Goal: Transaction & Acquisition: Purchase product/service

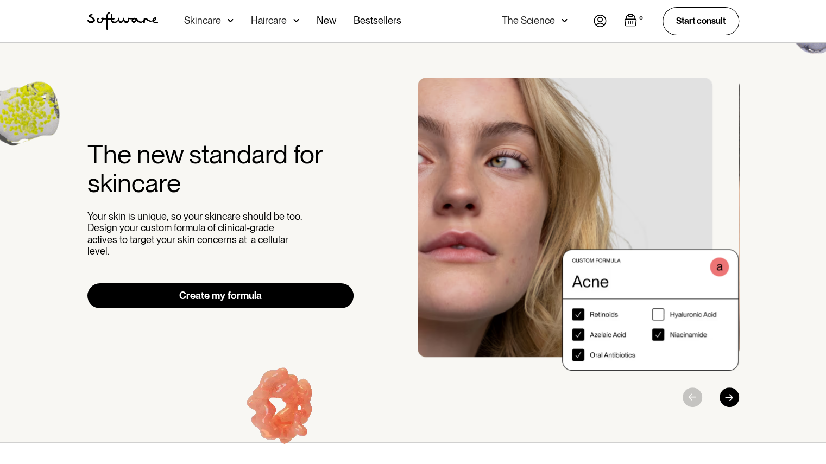
click at [594, 20] on img at bounding box center [600, 21] width 13 height 12
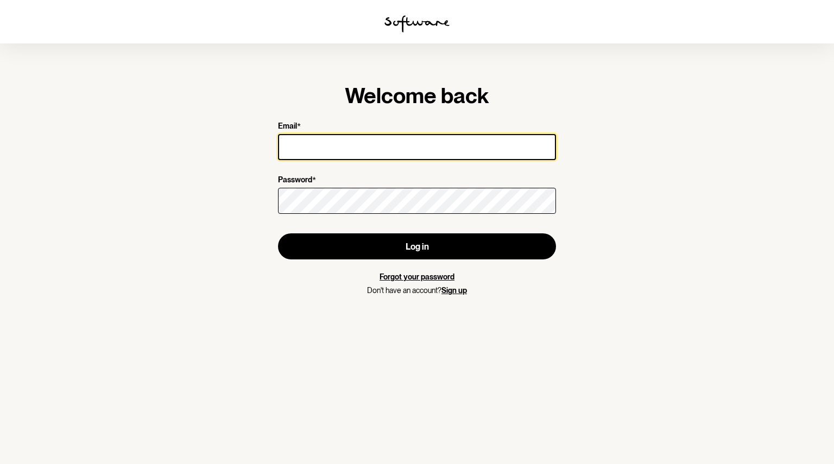
type input "[PERSON_NAME][EMAIL_ADDRESS][PERSON_NAME][DOMAIN_NAME]"
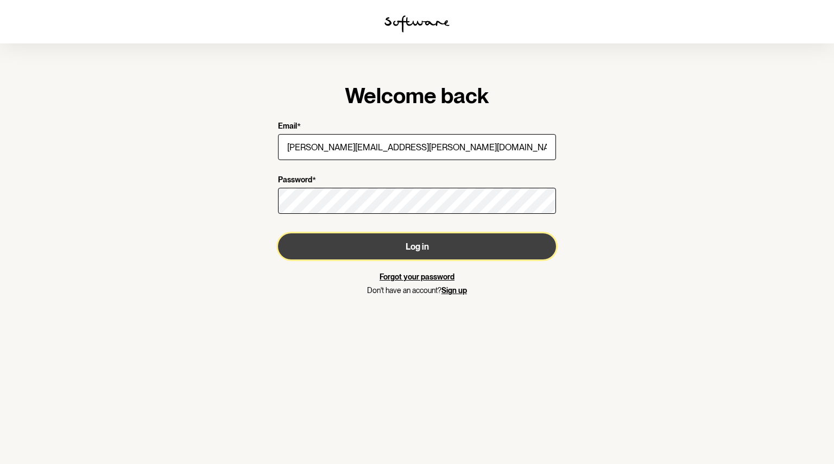
click at [374, 243] on button "Log in" at bounding box center [417, 247] width 278 height 26
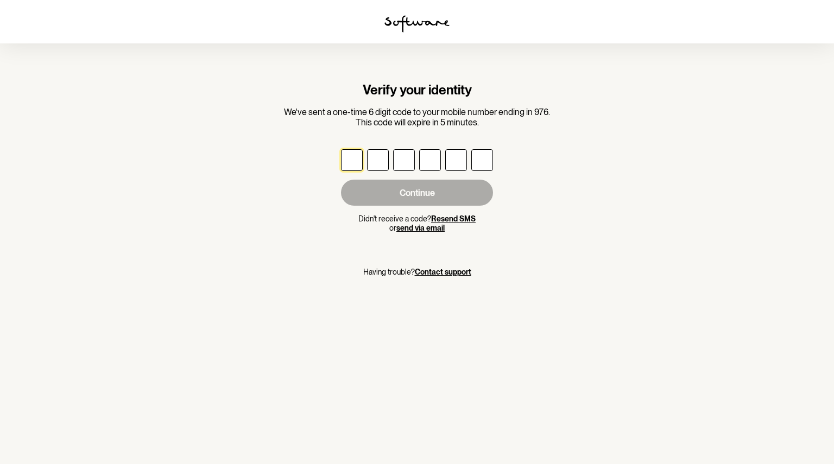
type input "7"
type input "2"
type input "8"
type input "3"
type input "2"
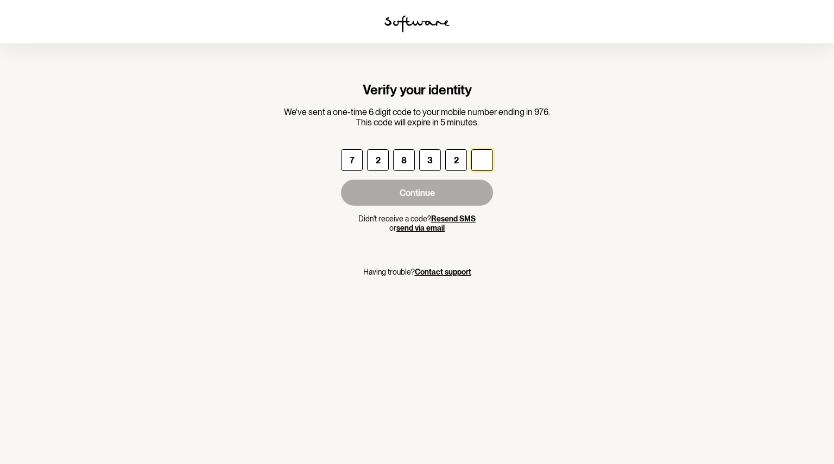
type input "0"
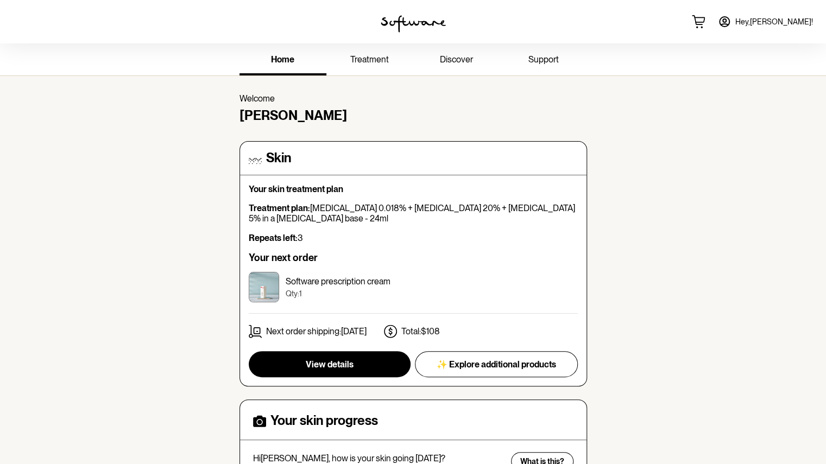
scroll to position [109, 0]
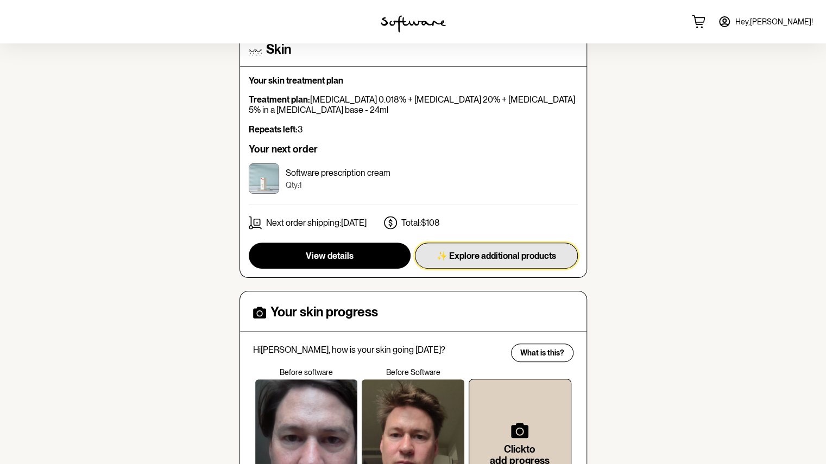
click at [509, 262] on button "✨ Explore additional products" at bounding box center [496, 256] width 163 height 26
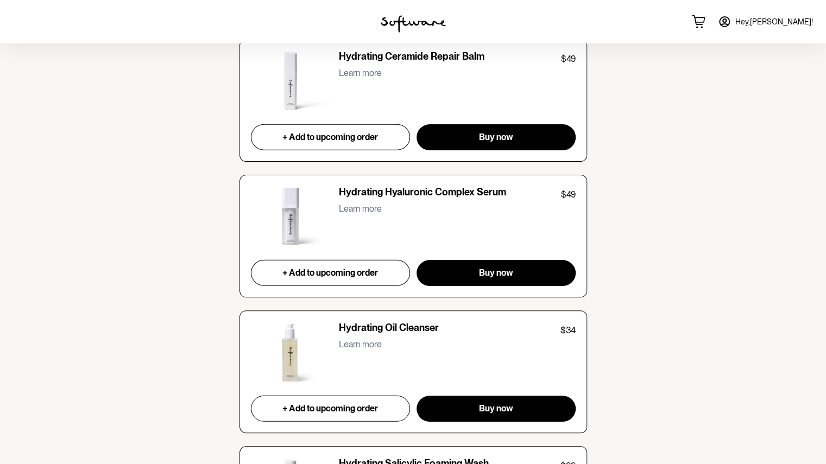
scroll to position [1629, 0]
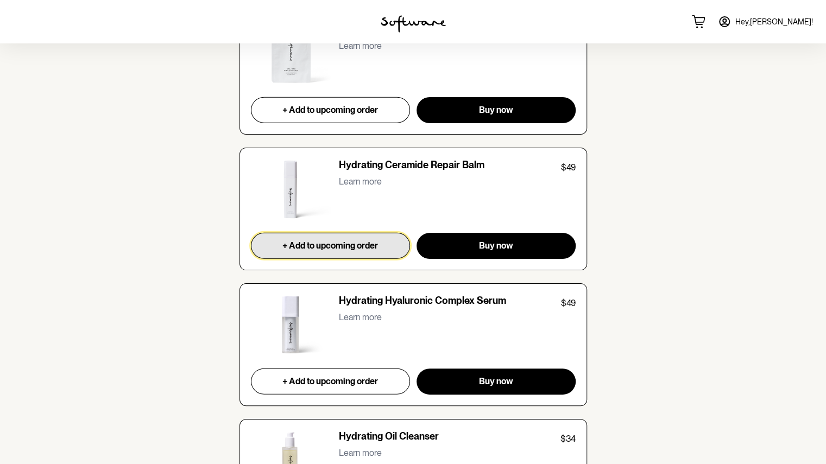
click at [318, 241] on span "+ Add to upcoming order" at bounding box center [330, 246] width 96 height 10
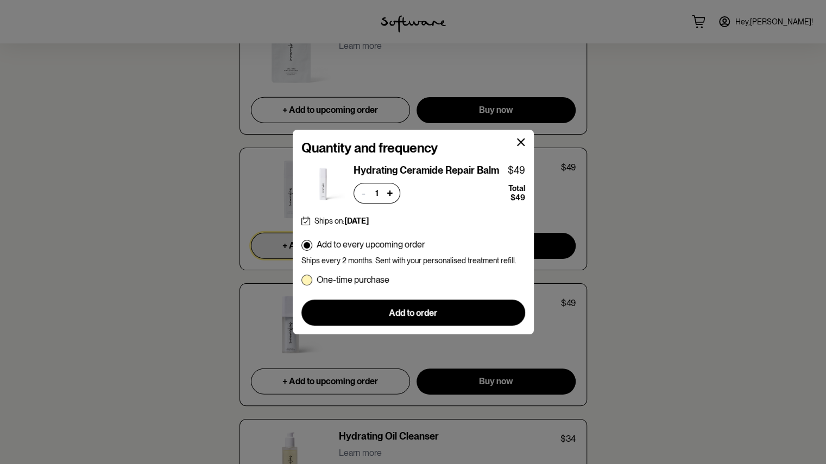
click at [332, 279] on p "One-time purchase" at bounding box center [353, 280] width 73 height 10
click at [301, 280] on input "One-time purchase" at bounding box center [301, 280] width 1 height 1
radio input "true"
radio input "false"
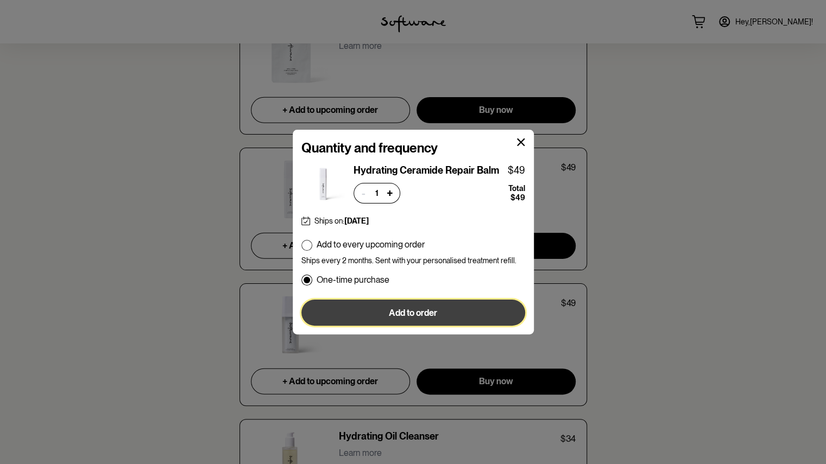
click at [414, 310] on span "Add to order" at bounding box center [413, 313] width 48 height 10
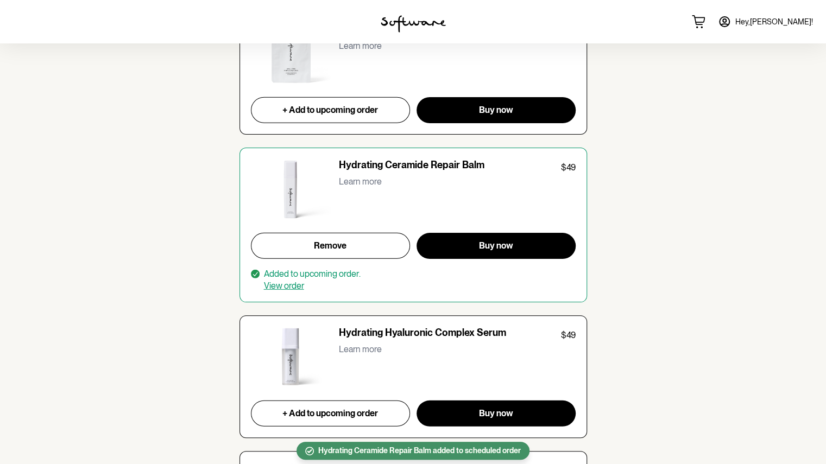
click at [395, 332] on p "Hydrating Hyaluronic Complex Serum" at bounding box center [422, 334] width 167 height 15
click at [357, 348] on p "Learn more" at bounding box center [360, 349] width 43 height 10
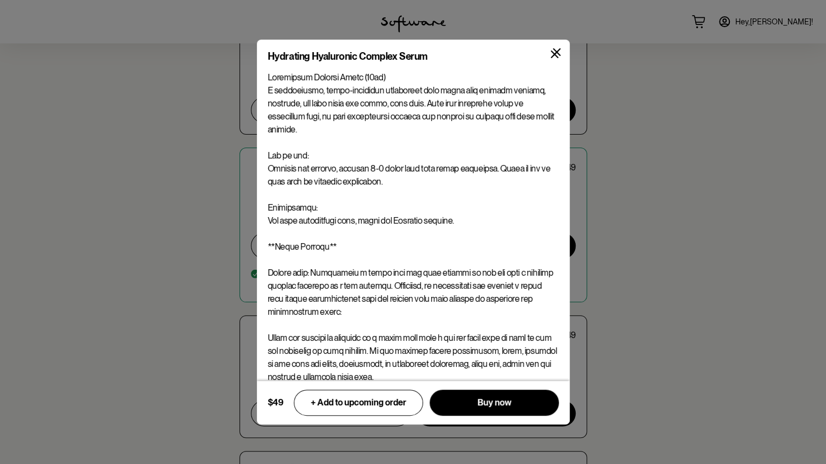
scroll to position [1738, 0]
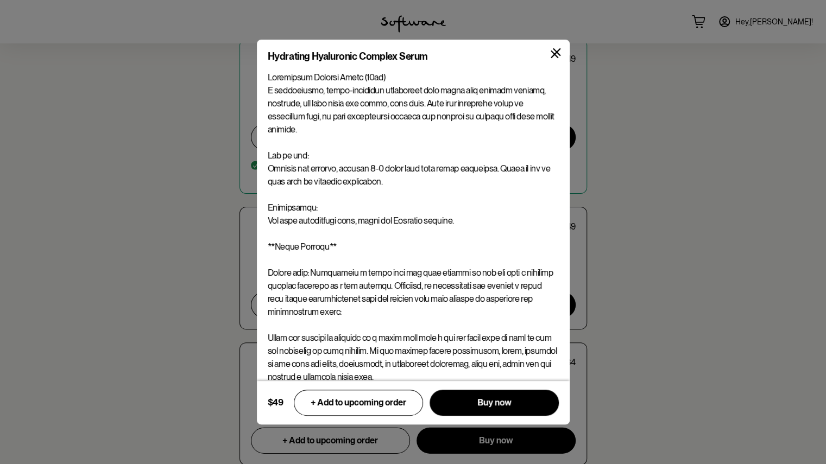
click at [557, 54] on icon at bounding box center [557, 52] width 8 height 8
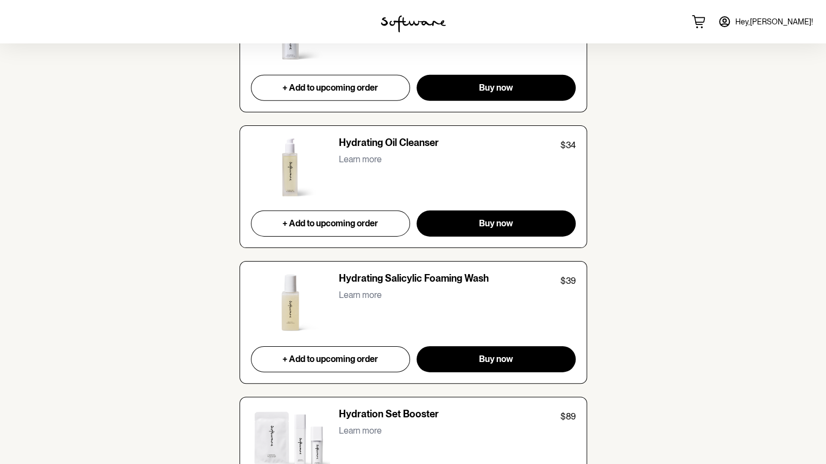
scroll to position [2009, 0]
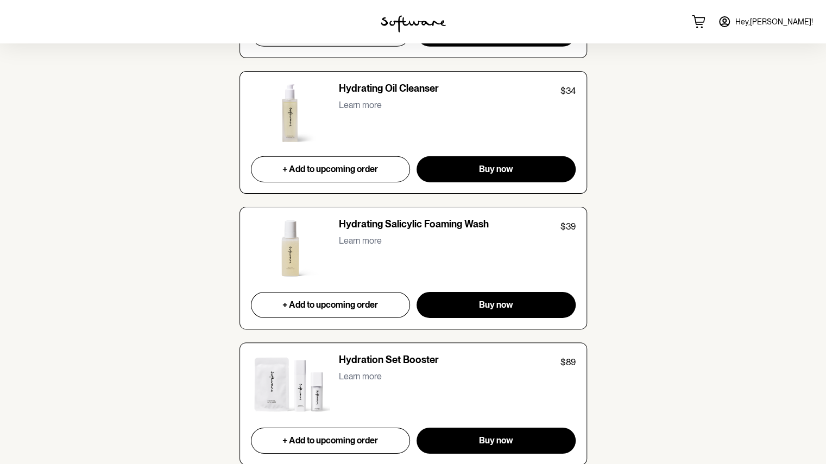
click at [375, 236] on p "Learn more" at bounding box center [360, 241] width 43 height 10
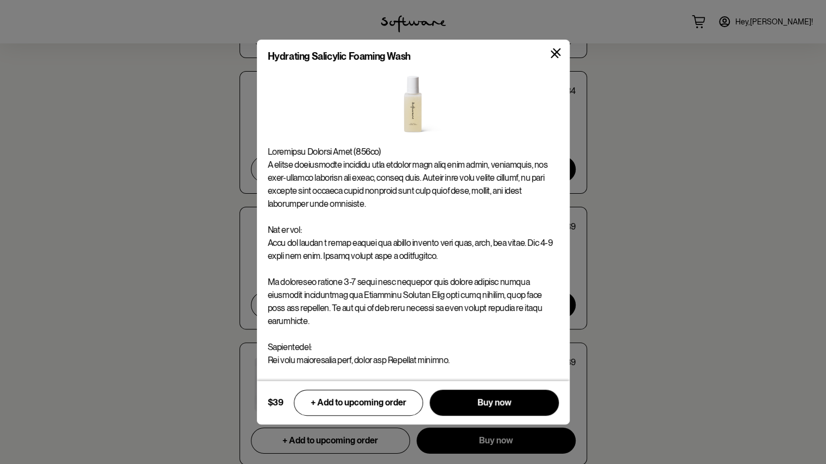
click at [557, 53] on icon at bounding box center [557, 52] width 8 height 8
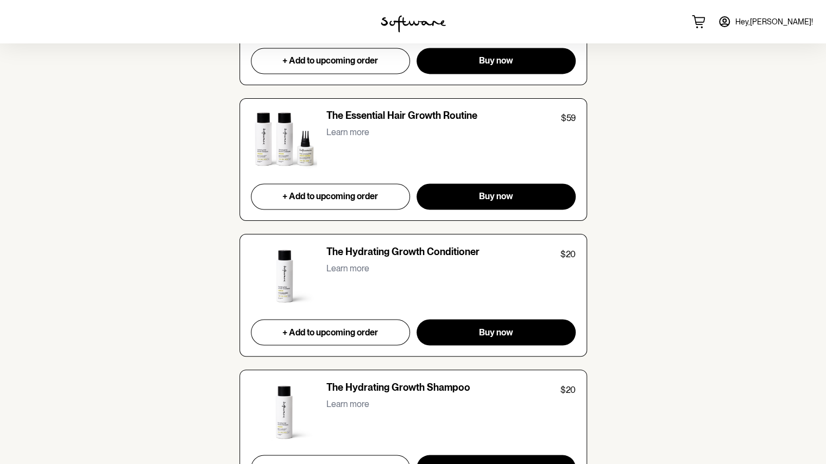
scroll to position [3367, 0]
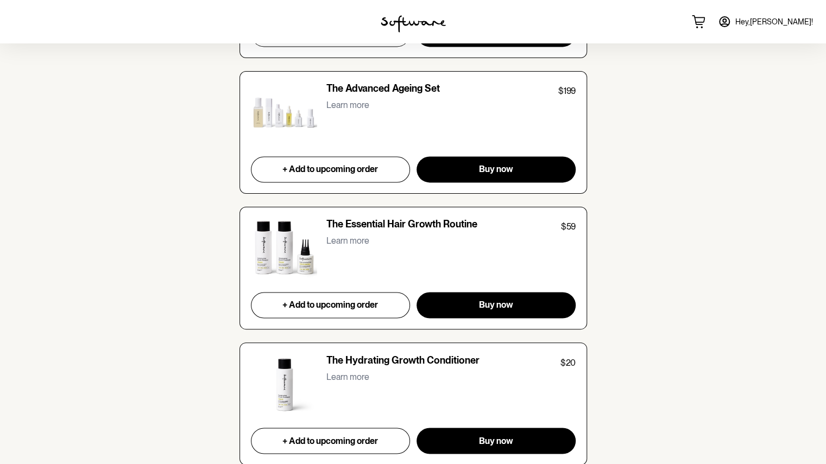
click at [270, 107] on img at bounding box center [284, 113] width 67 height 61
click at [338, 100] on p "Learn more" at bounding box center [347, 105] width 43 height 10
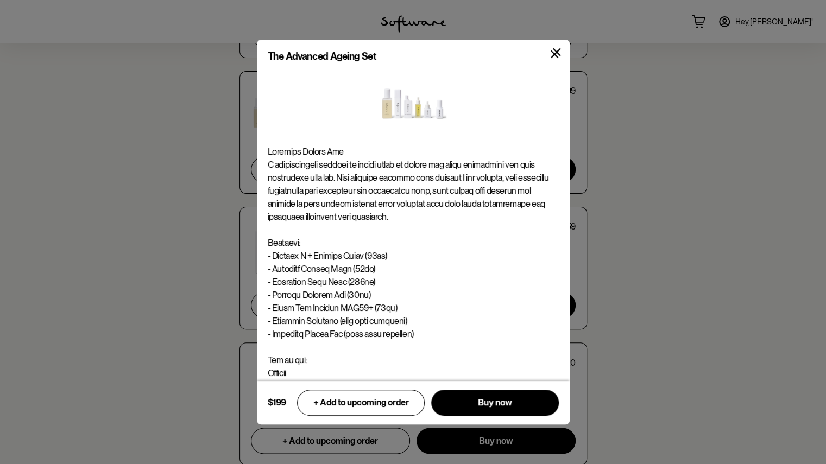
click at [557, 54] on icon at bounding box center [557, 52] width 8 height 8
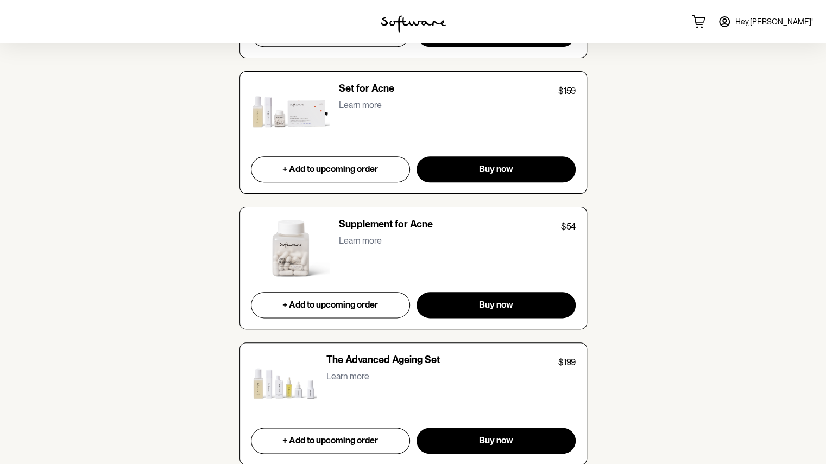
scroll to position [3259, 0]
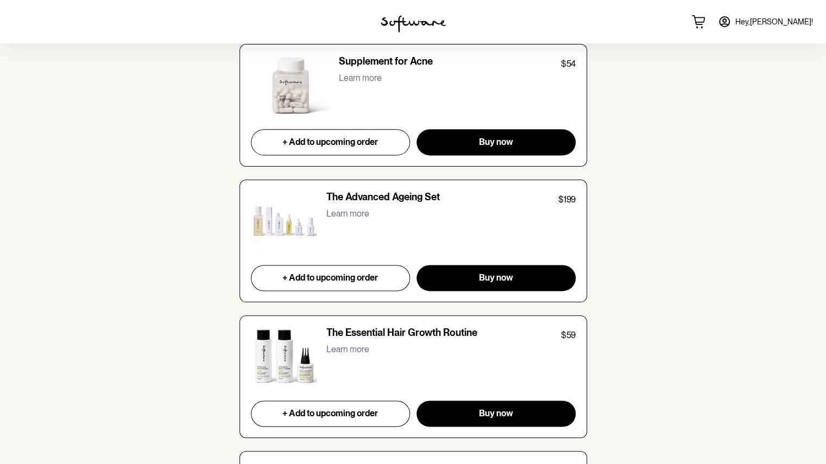
click at [338, 209] on p "Learn more" at bounding box center [347, 214] width 43 height 10
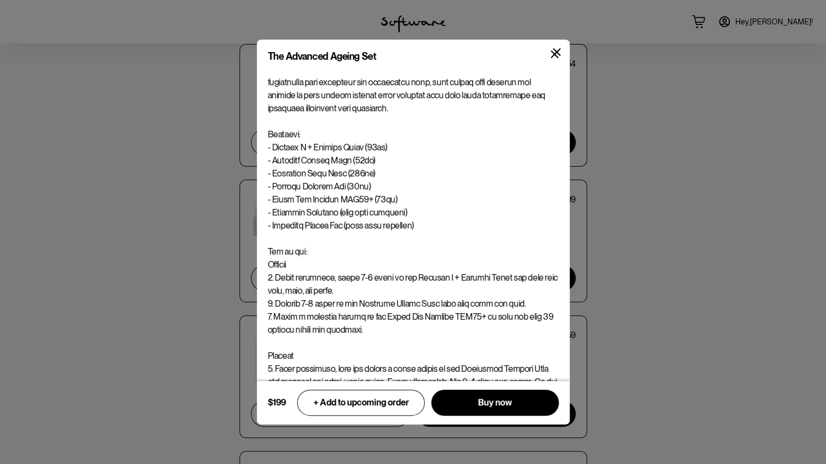
scroll to position [54, 0]
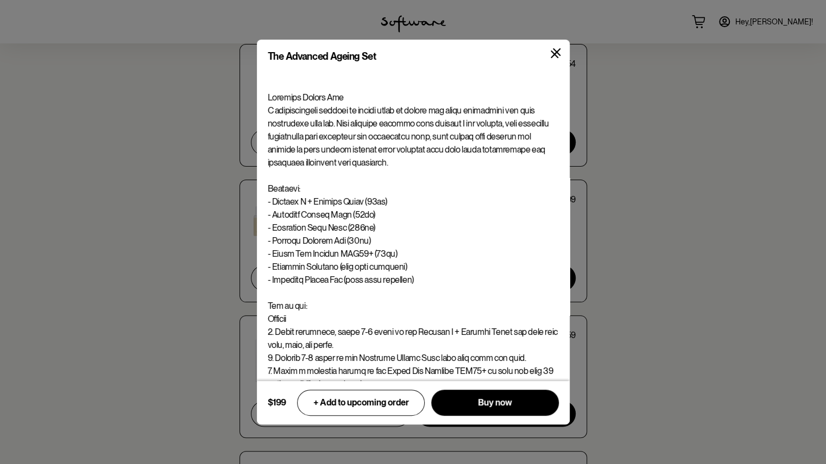
click at [556, 55] on icon at bounding box center [557, 52] width 8 height 8
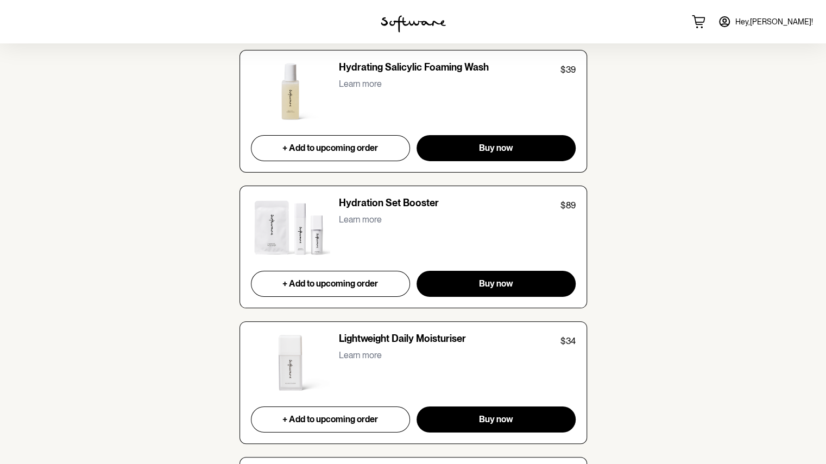
scroll to position [2112, 0]
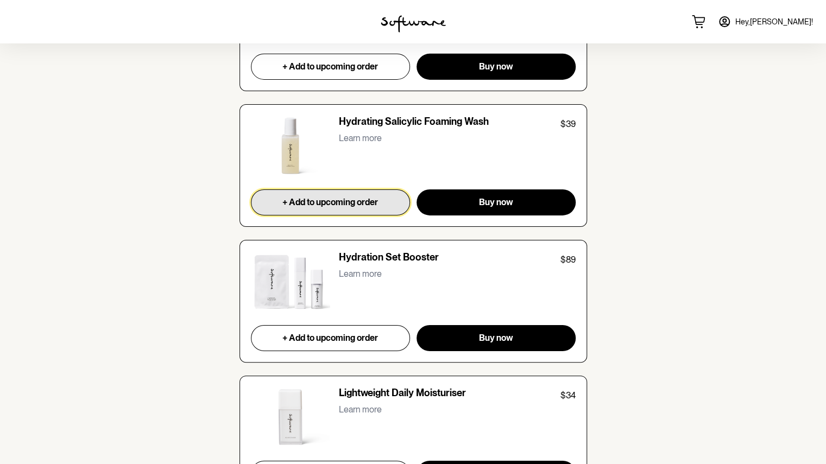
click at [304, 197] on span "+ Add to upcoming order" at bounding box center [330, 202] width 96 height 10
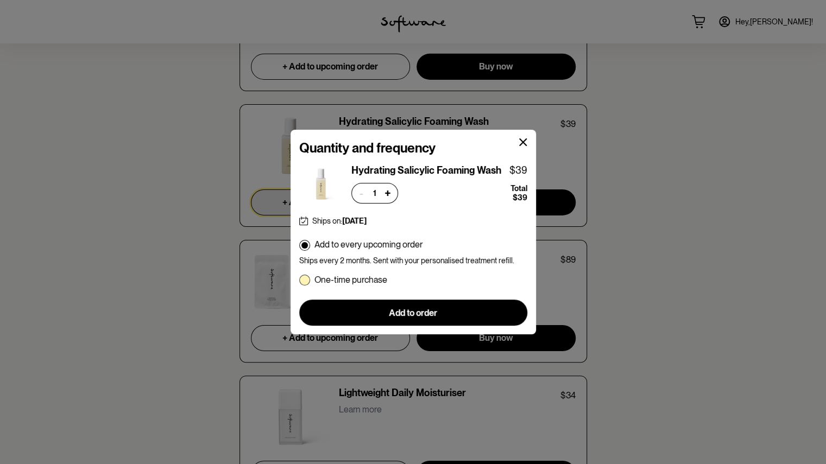
click at [344, 275] on p "One-time purchase" at bounding box center [350, 280] width 73 height 10
click at [299, 280] on input "One-time purchase" at bounding box center [299, 280] width 1 height 1
radio input "true"
radio input "false"
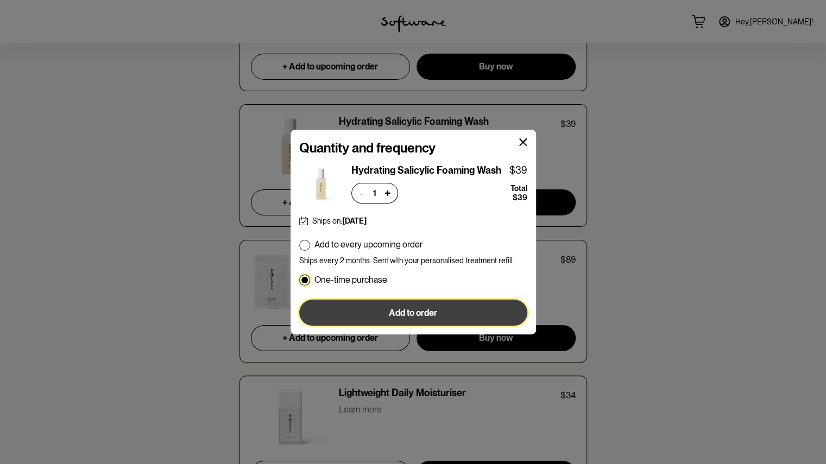
click at [378, 306] on button "Add to order" at bounding box center [413, 313] width 228 height 26
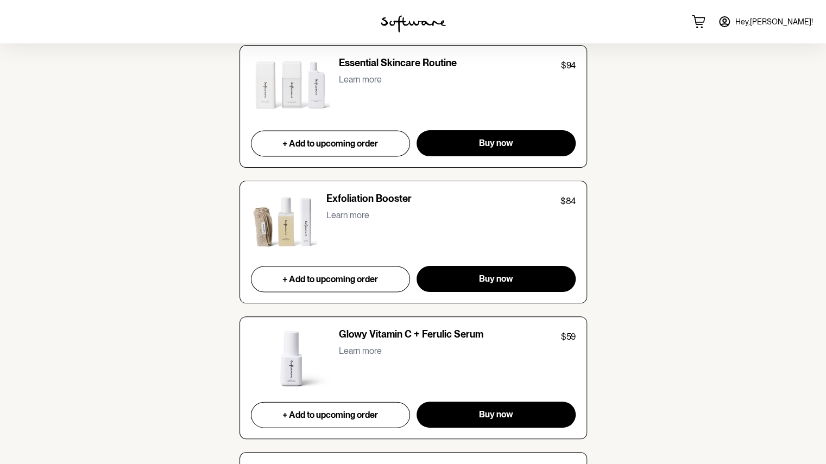
scroll to position [1297, 0]
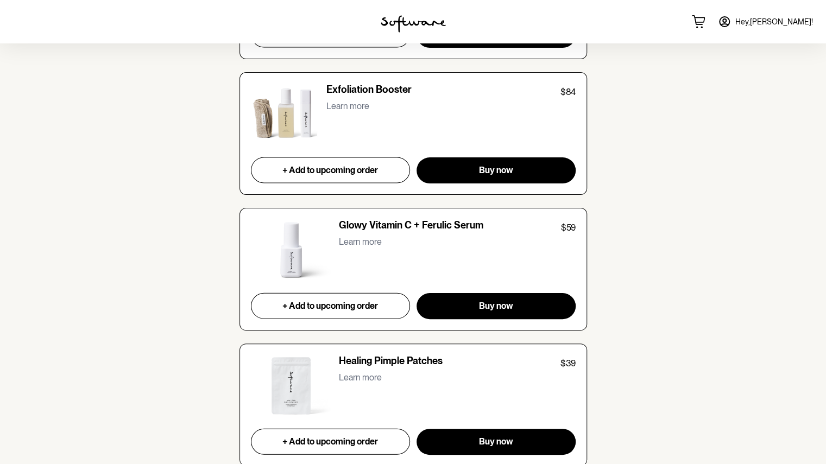
click at [353, 237] on p "Learn more" at bounding box center [360, 242] width 43 height 10
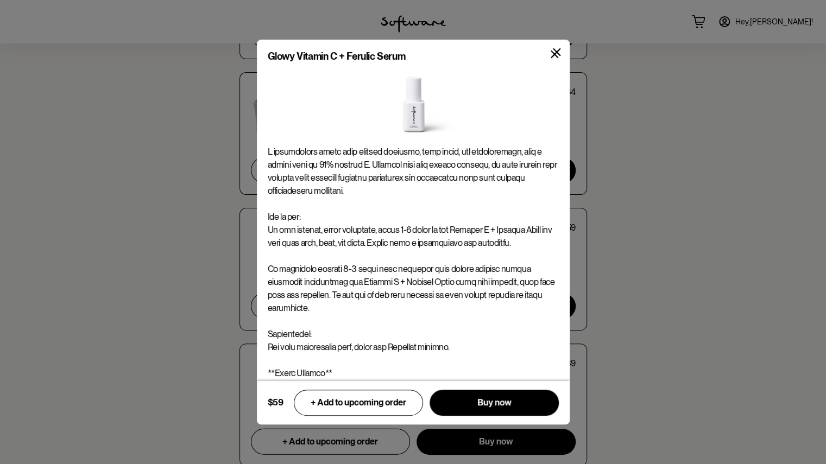
click at [559, 49] on icon at bounding box center [557, 52] width 8 height 8
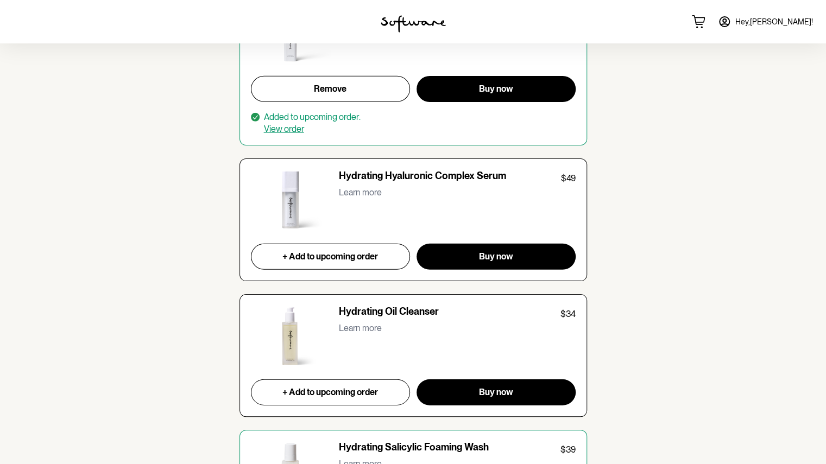
scroll to position [1895, 0]
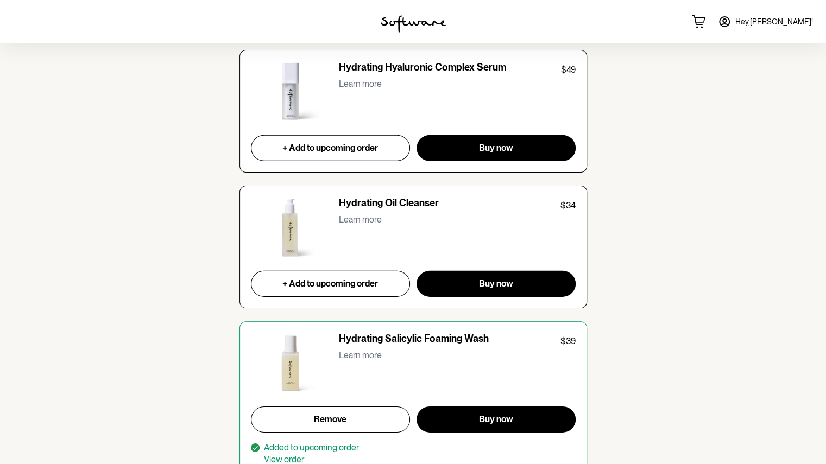
click at [357, 350] on p "Learn more" at bounding box center [360, 355] width 43 height 10
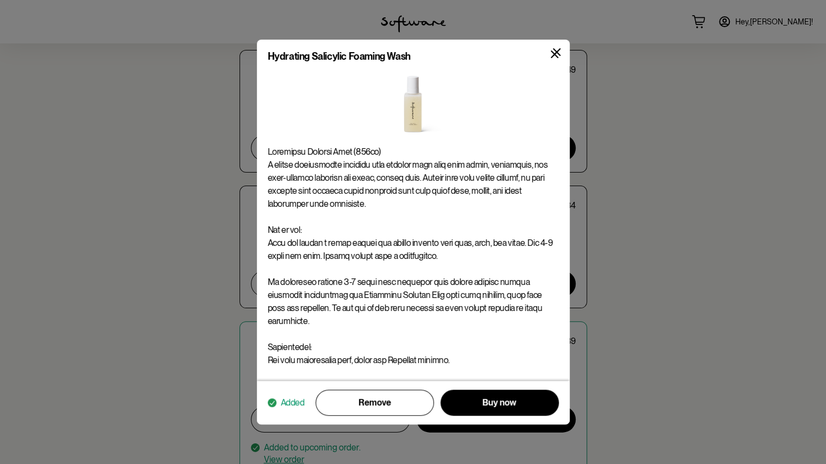
click at [557, 52] on icon at bounding box center [557, 52] width 8 height 8
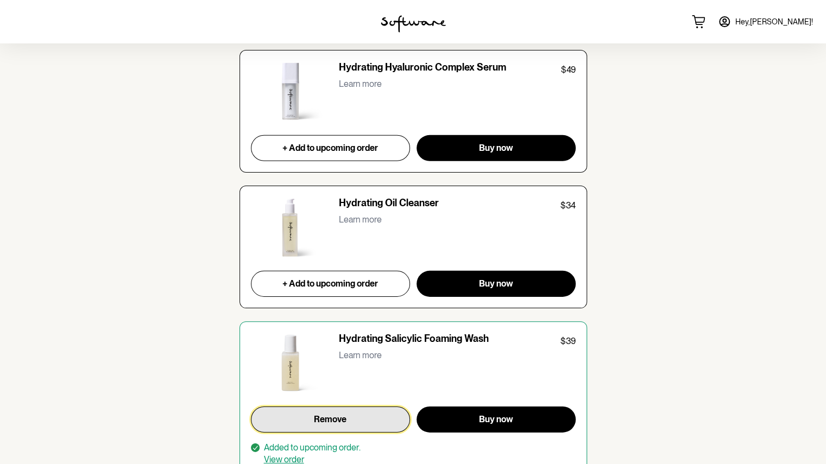
click at [335, 414] on span "Remove" at bounding box center [330, 419] width 33 height 10
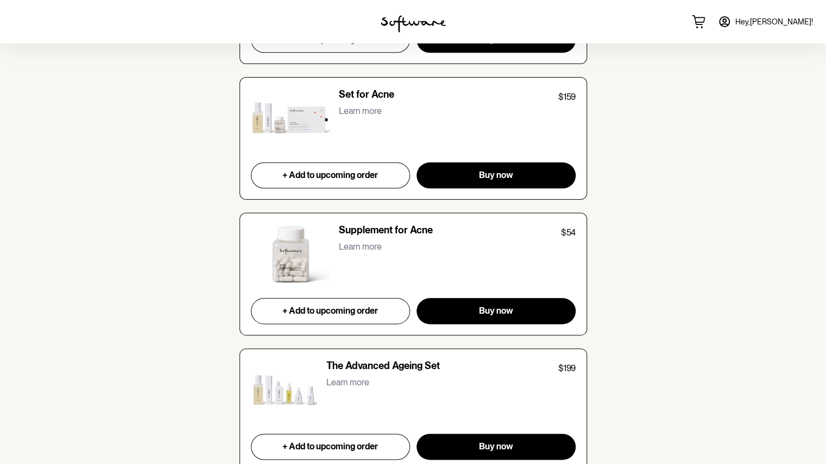
scroll to position [2981, 0]
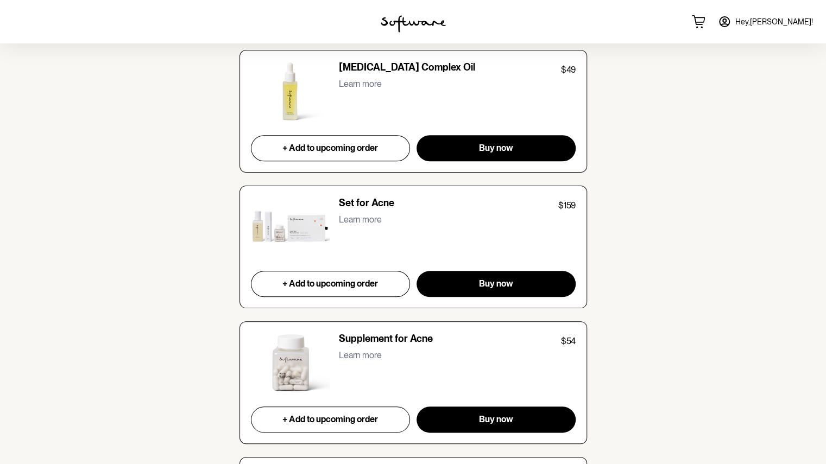
click at [364, 79] on p "Learn more" at bounding box center [360, 84] width 43 height 10
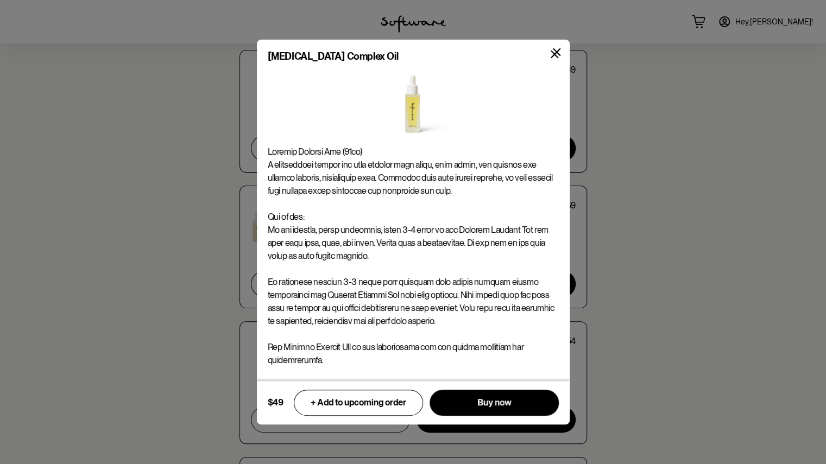
click at [559, 54] on icon at bounding box center [557, 52] width 8 height 8
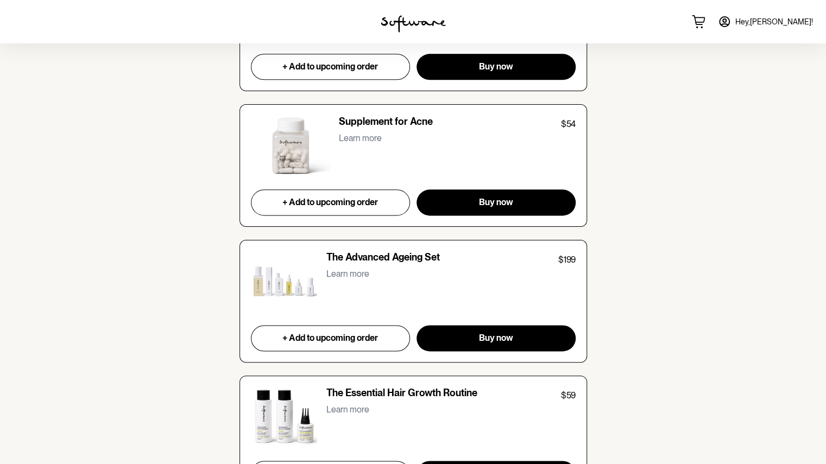
scroll to position [3253, 0]
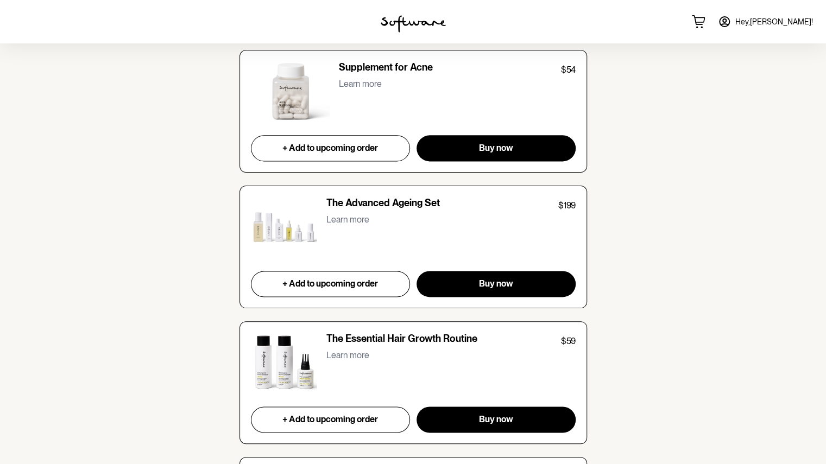
click at [356, 215] on p "Learn more" at bounding box center [347, 220] width 43 height 10
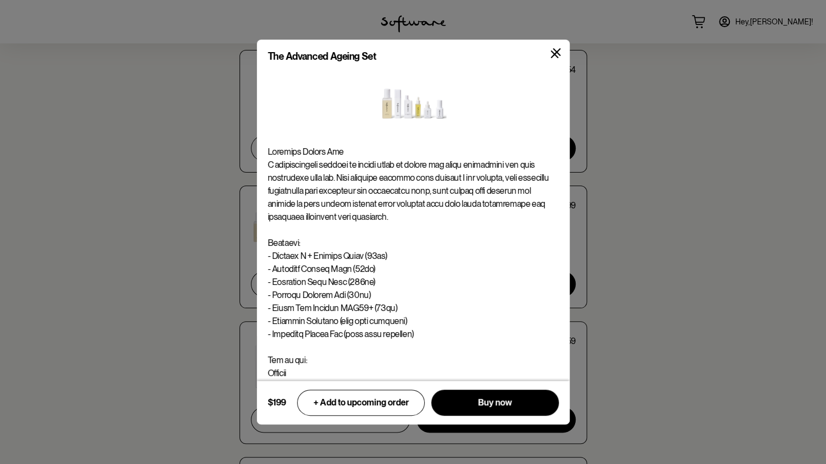
click at [555, 51] on icon at bounding box center [557, 52] width 8 height 8
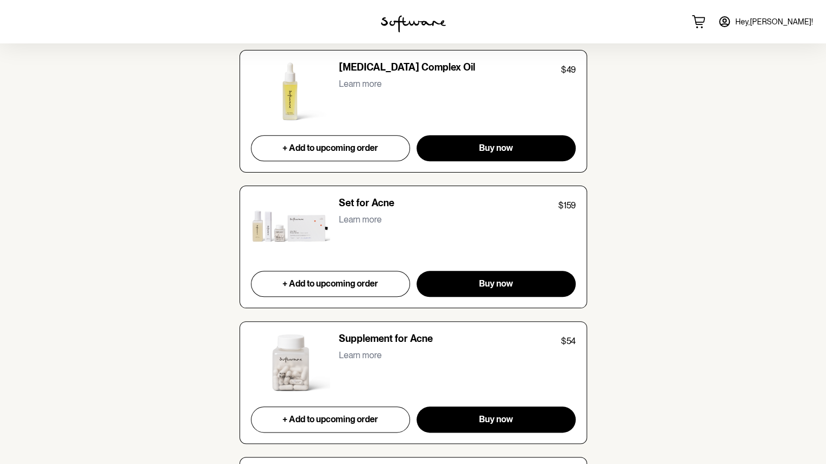
scroll to position [2872, 0]
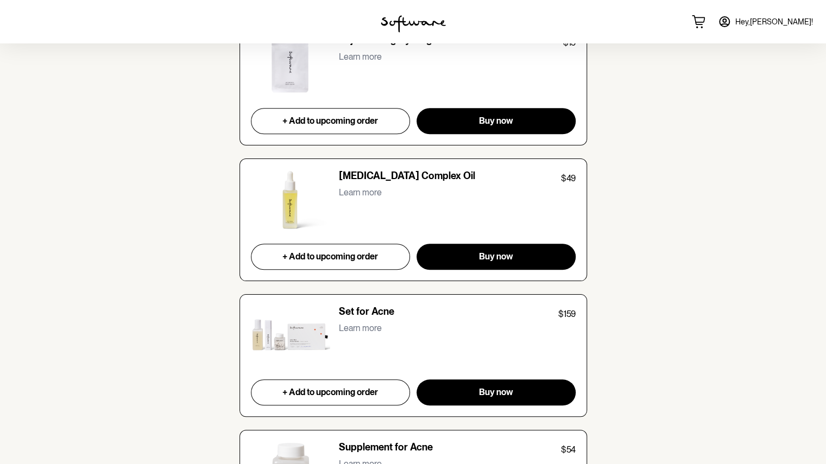
click at [351, 187] on p "Learn more" at bounding box center [360, 192] width 43 height 10
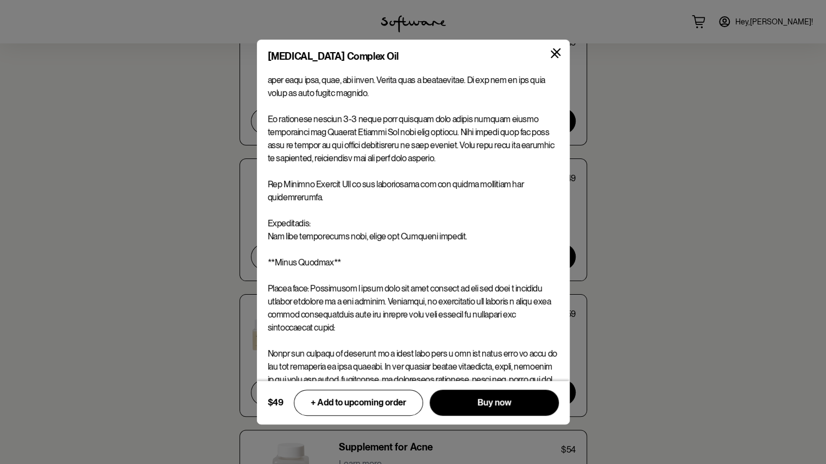
scroll to position [192, 0]
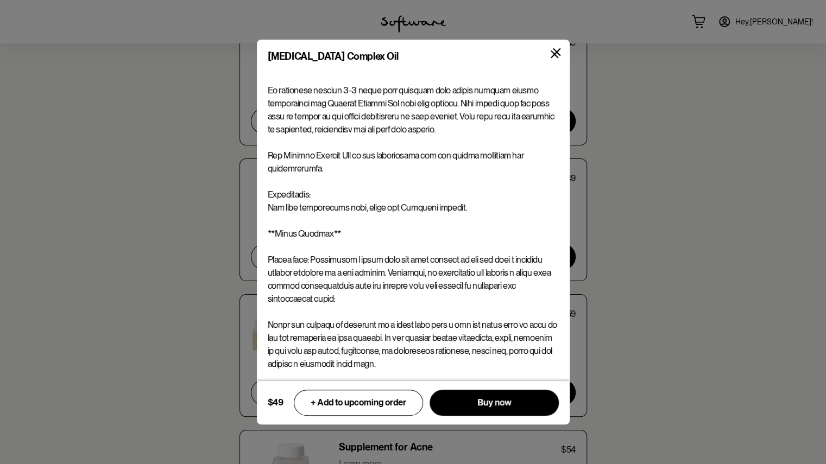
click at [563, 57] on button at bounding box center [555, 55] width 26 height 26
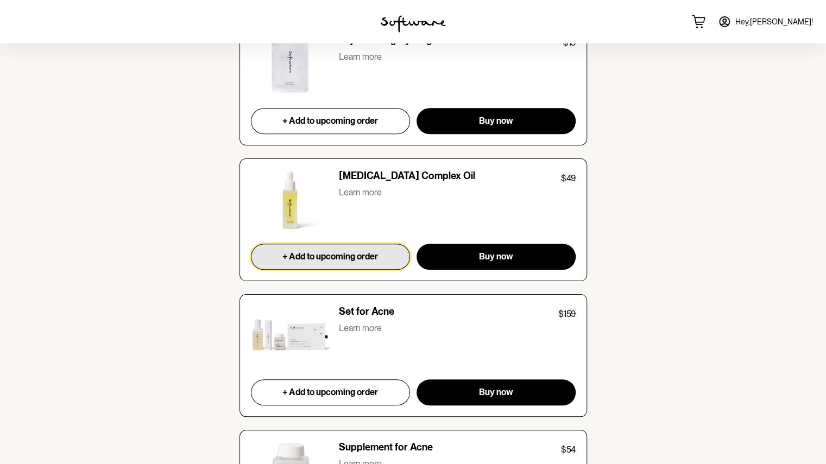
click at [316, 253] on span "+ Add to upcoming order" at bounding box center [330, 256] width 96 height 10
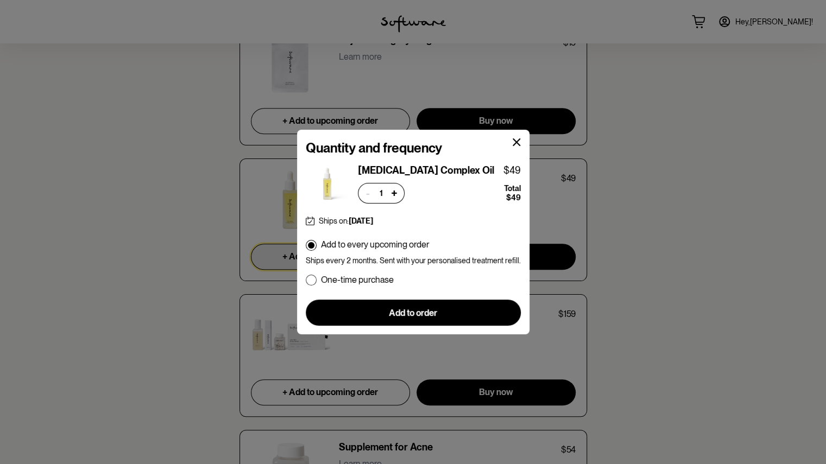
drag, startPoint x: 366, startPoint y: 283, endPoint x: 371, endPoint y: 295, distance: 13.1
click at [366, 283] on p "One-time purchase" at bounding box center [357, 280] width 73 height 10
click at [306, 280] on input "One-time purchase" at bounding box center [305, 280] width 1 height 1
radio input "true"
radio input "false"
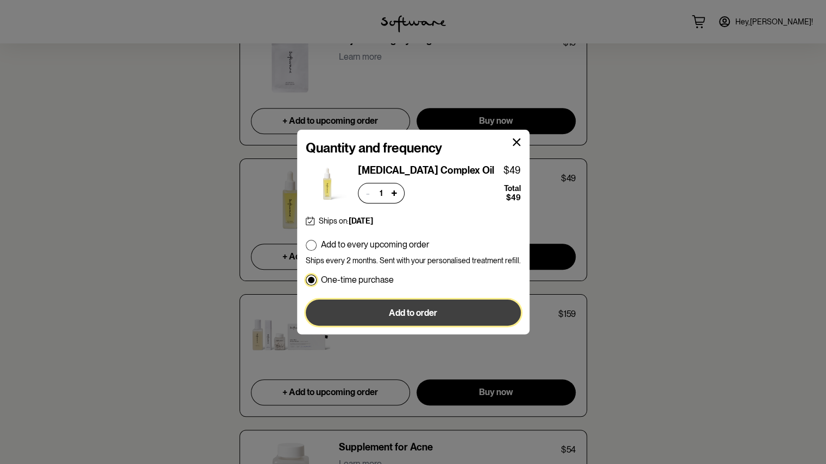
click at [381, 308] on button "Add to order" at bounding box center [413, 313] width 215 height 26
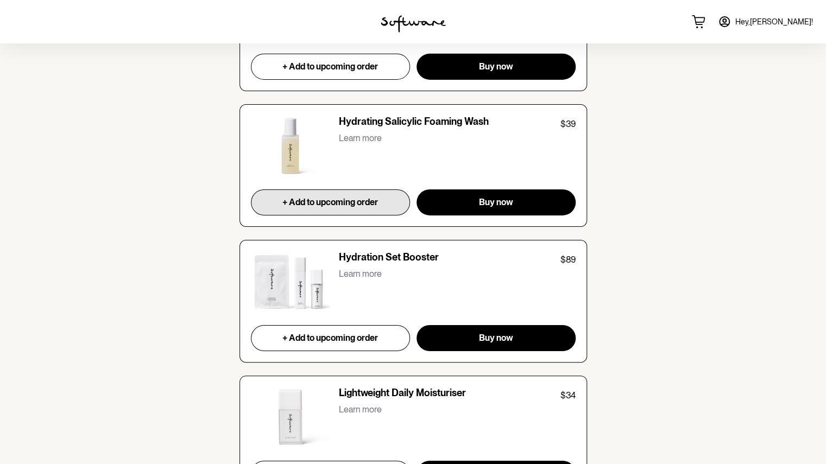
scroll to position [2058, 0]
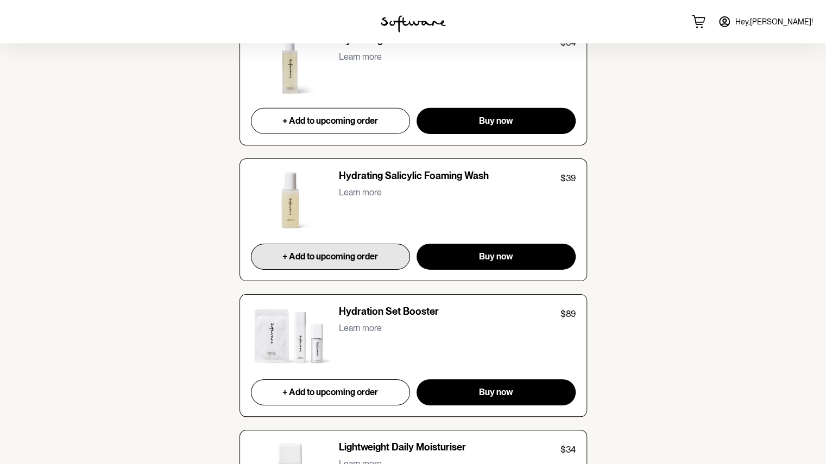
click at [364, 188] on p "Learn more" at bounding box center [360, 192] width 43 height 10
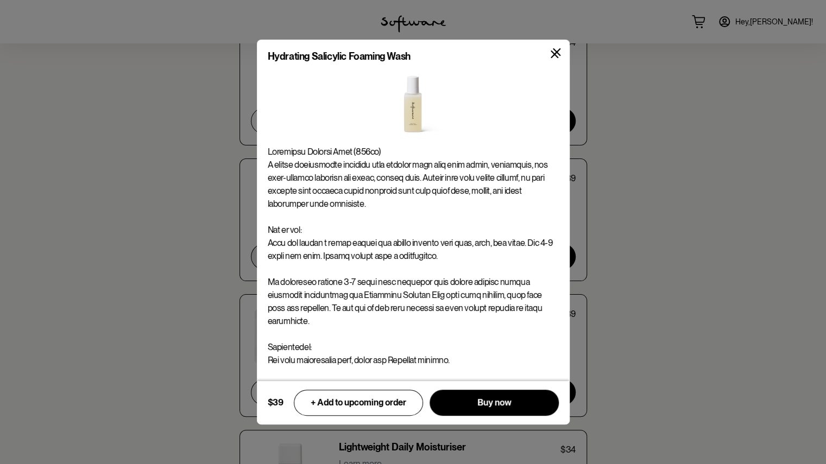
click at [559, 51] on icon at bounding box center [557, 52] width 8 height 8
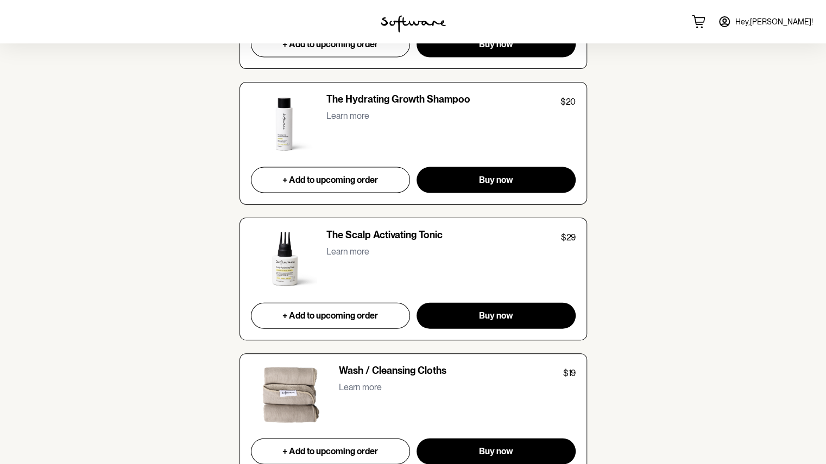
scroll to position [3828, 0]
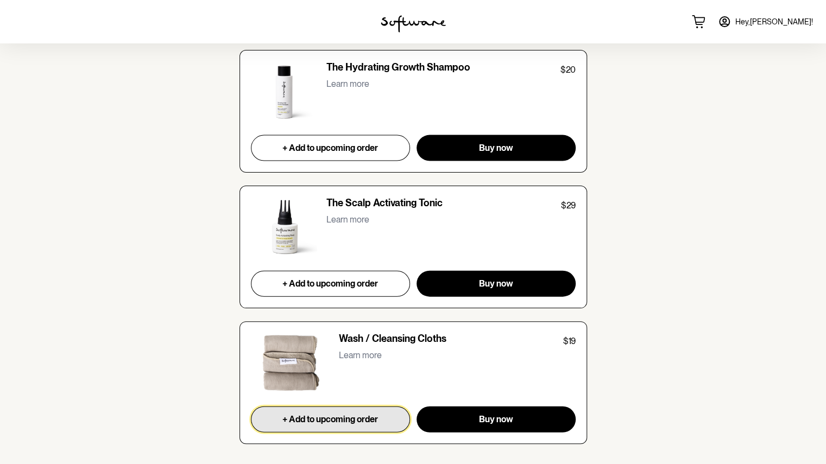
click at [360, 417] on button "+ Add to upcoming order" at bounding box center [331, 420] width 160 height 26
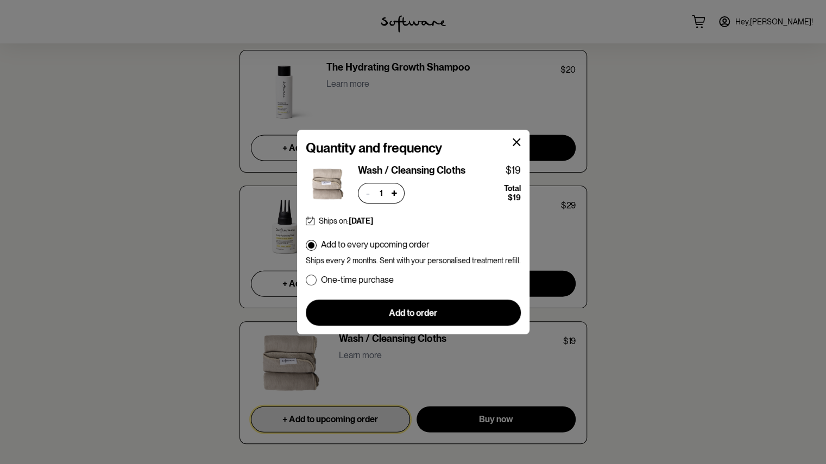
click at [378, 280] on p "One-time purchase" at bounding box center [357, 280] width 73 height 10
click at [306, 280] on input "One-time purchase" at bounding box center [305, 280] width 1 height 1
radio input "true"
radio input "false"
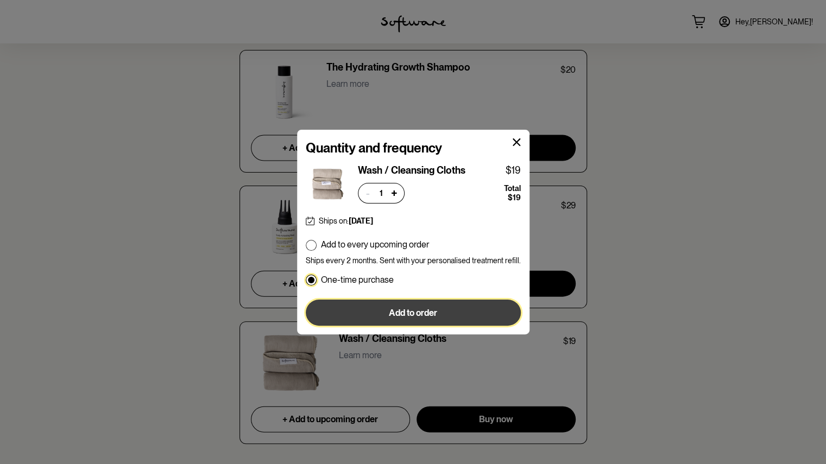
click at [399, 313] on span "Add to order" at bounding box center [413, 313] width 48 height 10
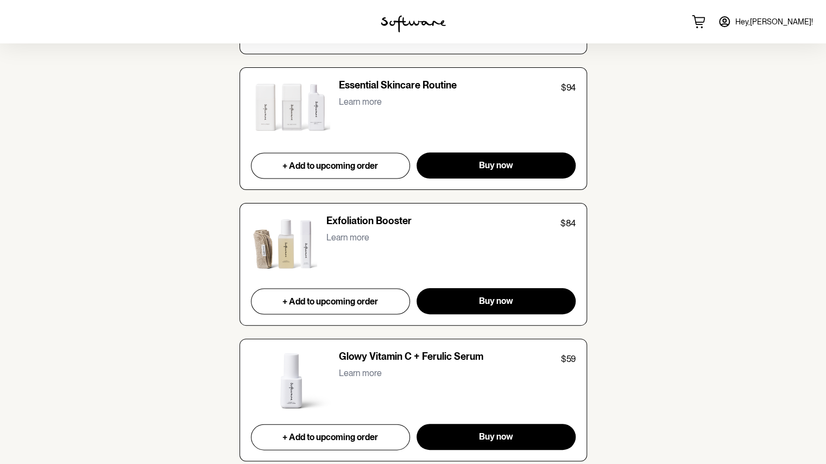
scroll to position [1275, 0]
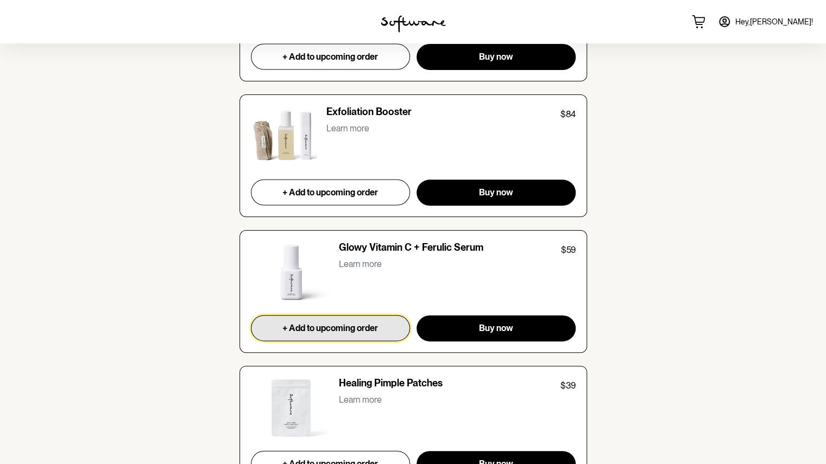
click at [309, 317] on button "+ Add to upcoming order" at bounding box center [331, 329] width 160 height 26
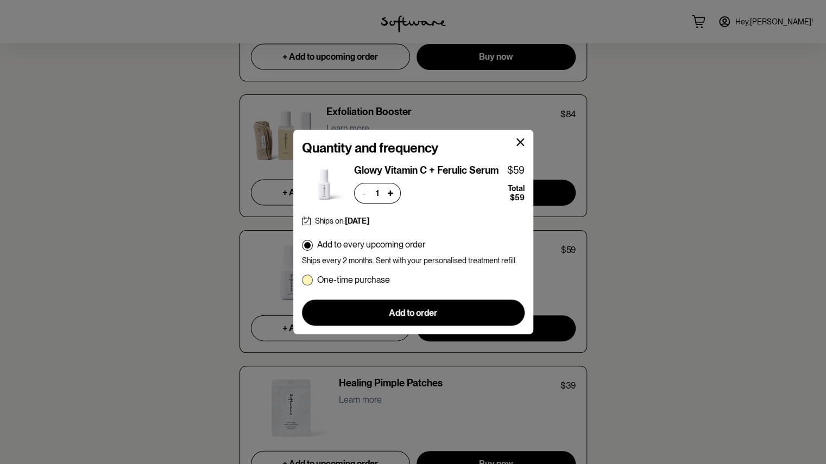
click at [307, 280] on span at bounding box center [307, 280] width 11 height 11
click at [302, 280] on input "One-time purchase" at bounding box center [301, 280] width 1 height 1
radio input "true"
radio input "false"
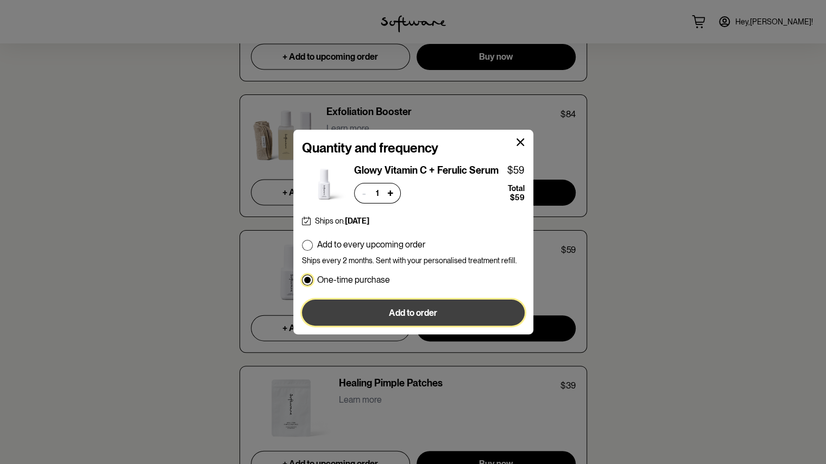
drag, startPoint x: 361, startPoint y: 310, endPoint x: 304, endPoint y: 308, distance: 57.0
click at [362, 310] on button "Add to order" at bounding box center [413, 313] width 223 height 26
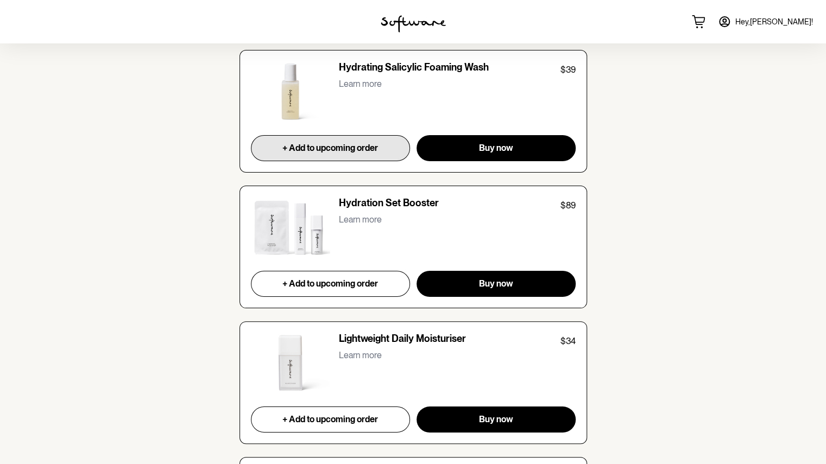
scroll to position [2036, 0]
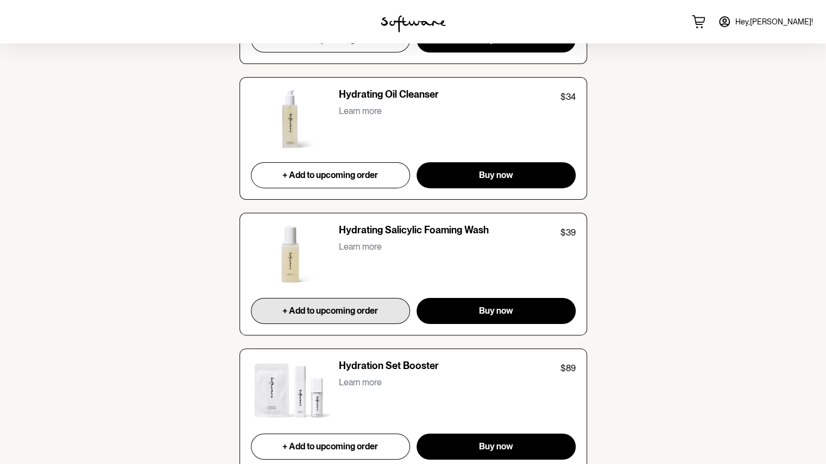
click at [349, 106] on p "Learn more" at bounding box center [360, 111] width 43 height 10
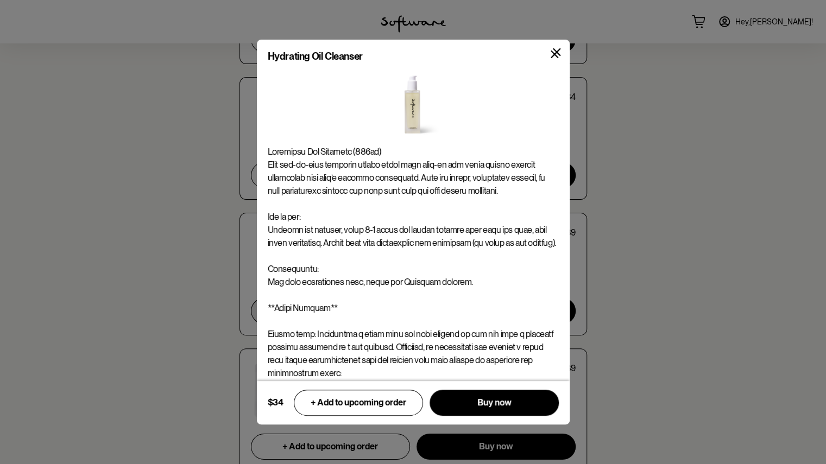
scroll to position [54, 0]
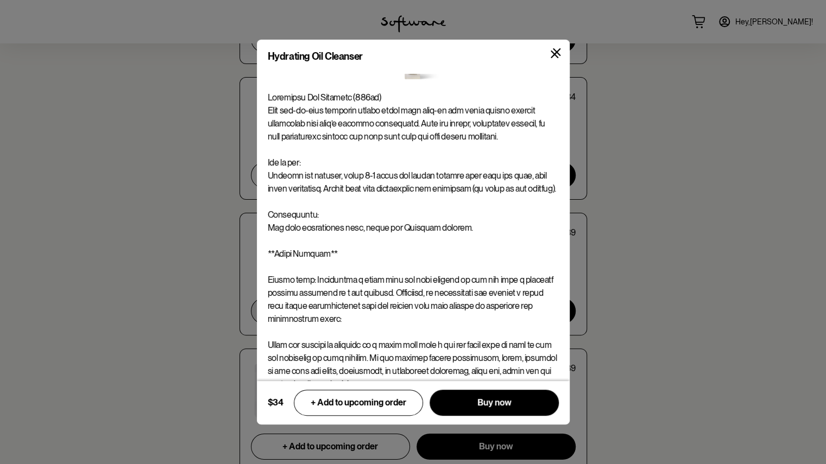
click at [562, 49] on button at bounding box center [555, 55] width 26 height 26
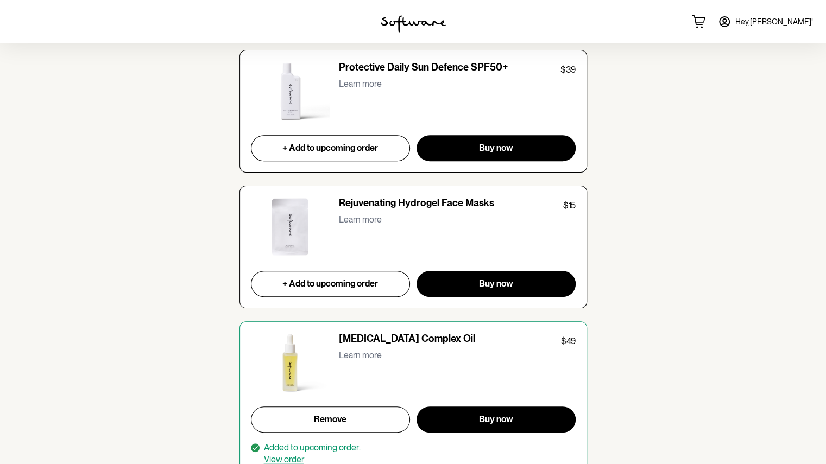
scroll to position [2850, 0]
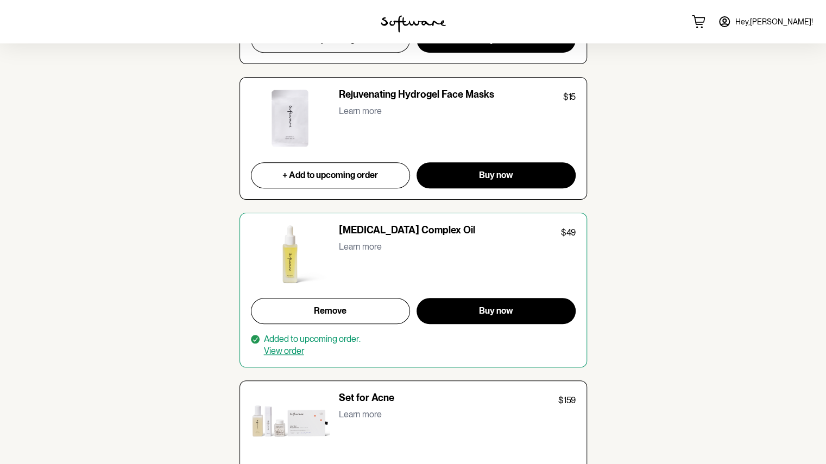
click at [376, 243] on p "Learn more" at bounding box center [360, 247] width 43 height 10
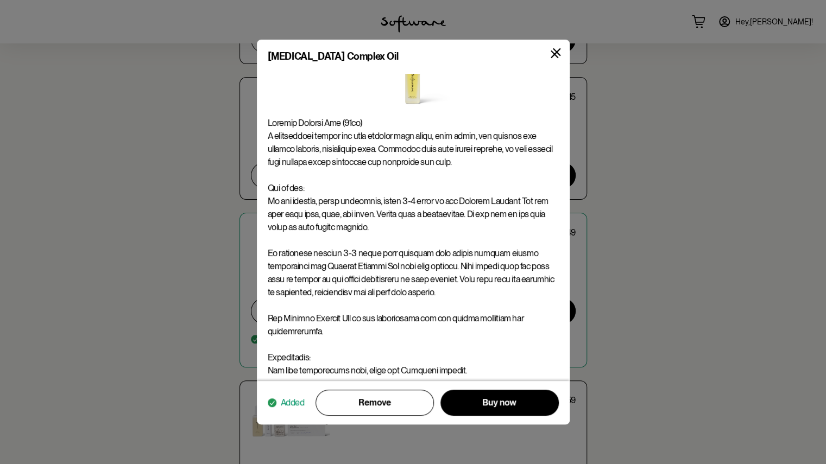
scroll to position [0, 0]
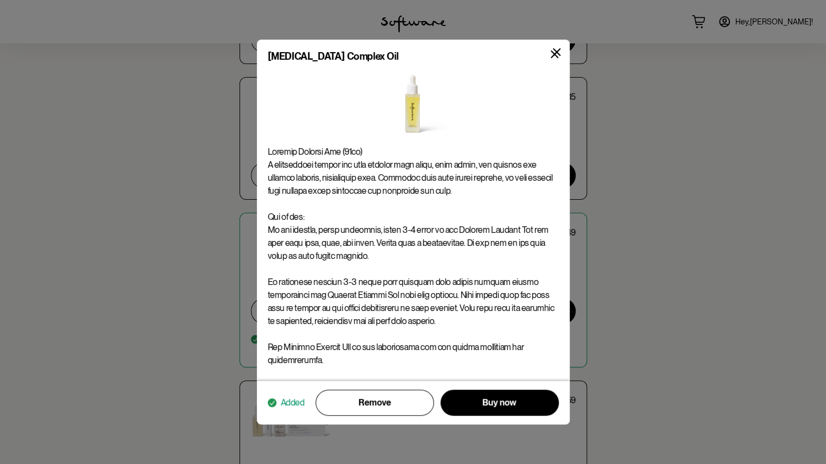
click at [558, 51] on icon at bounding box center [557, 52] width 8 height 8
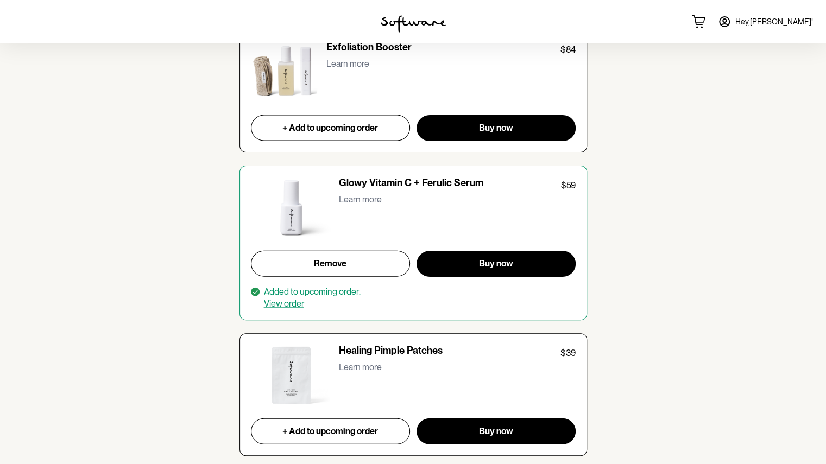
scroll to position [1286, 0]
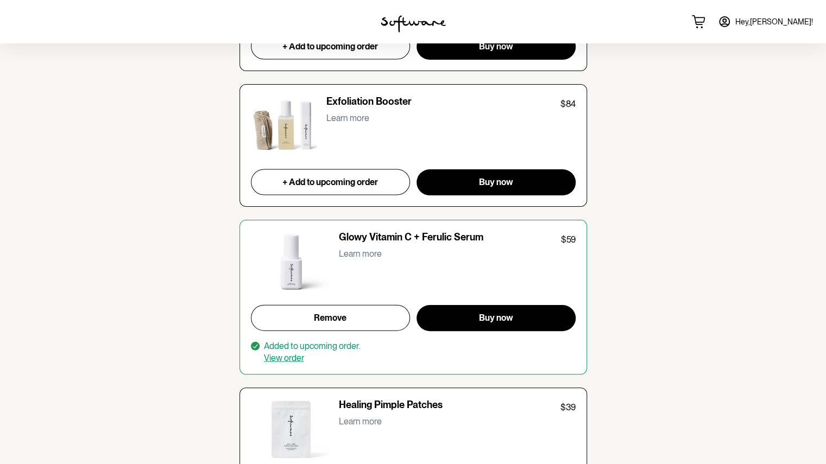
click at [355, 251] on p "Learn more" at bounding box center [360, 254] width 43 height 10
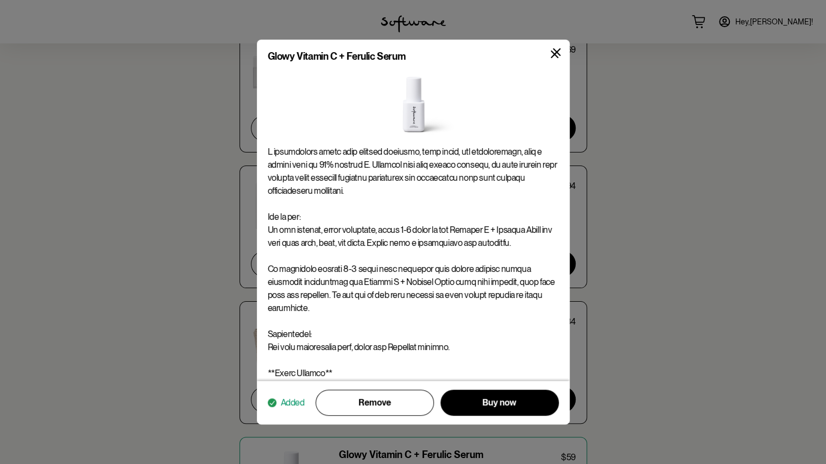
scroll to position [140, 0]
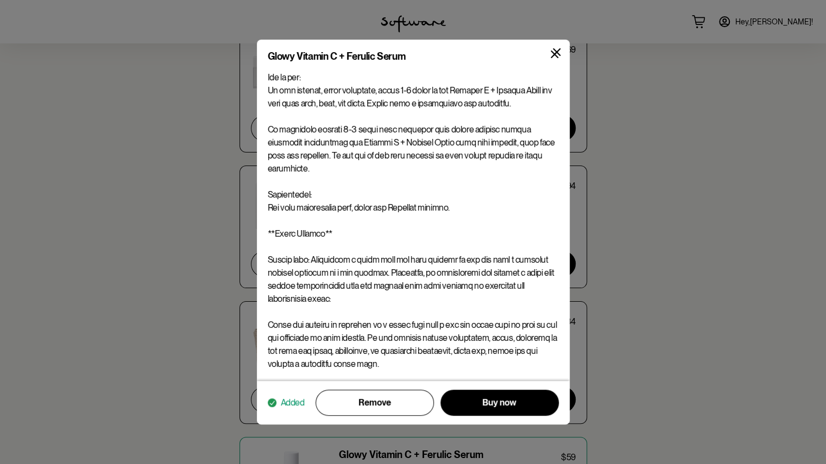
click at [558, 52] on icon at bounding box center [557, 52] width 8 height 8
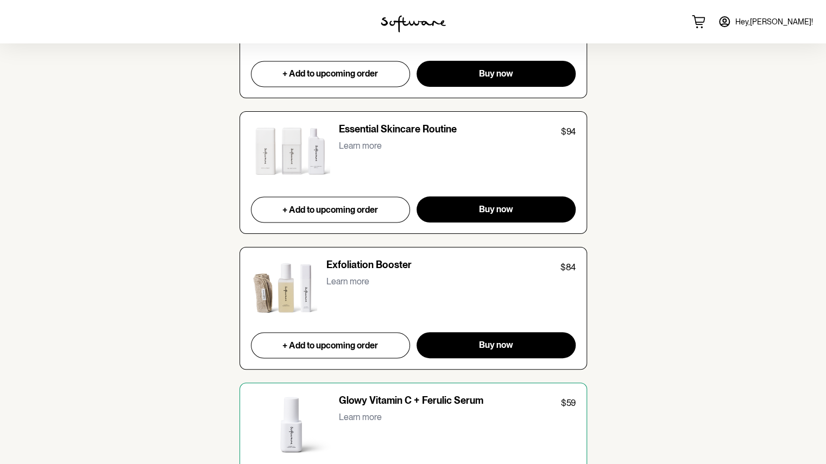
scroll to position [1231, 0]
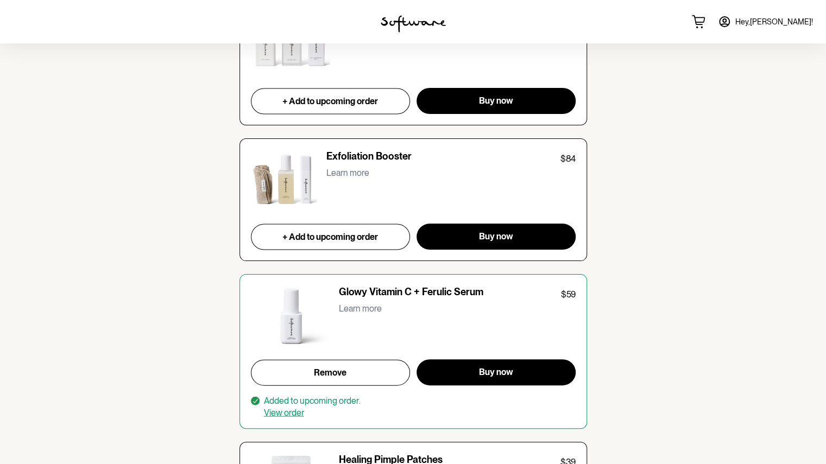
click at [352, 305] on p "Learn more" at bounding box center [360, 308] width 43 height 10
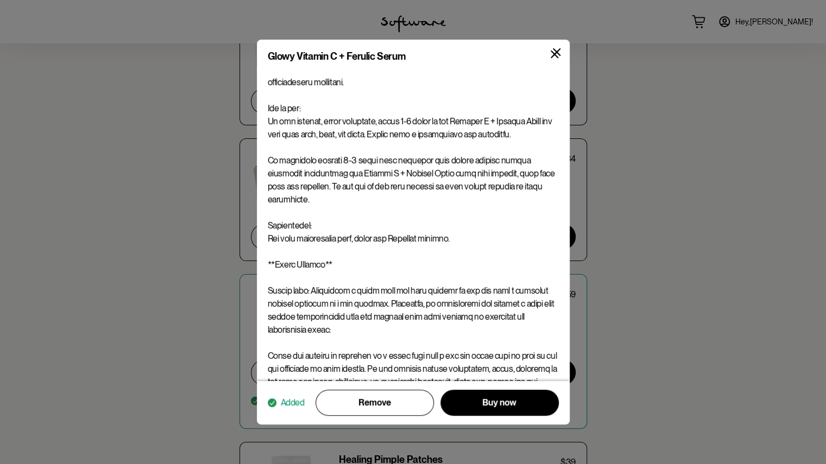
scroll to position [140, 0]
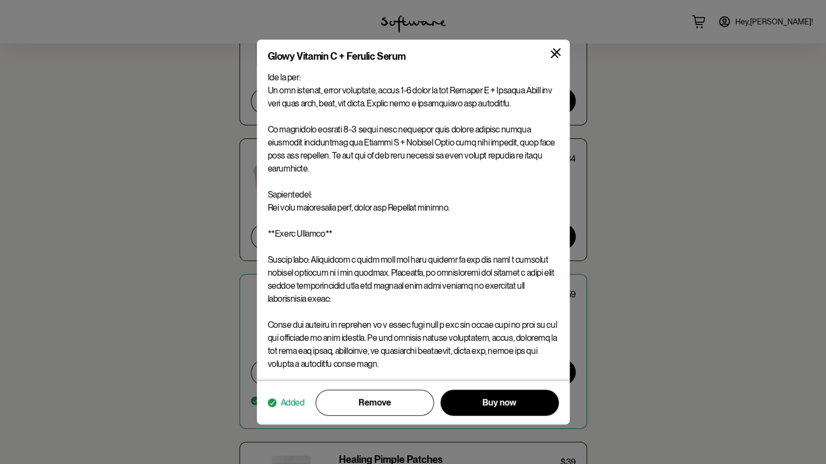
click at [558, 49] on icon at bounding box center [557, 52] width 8 height 8
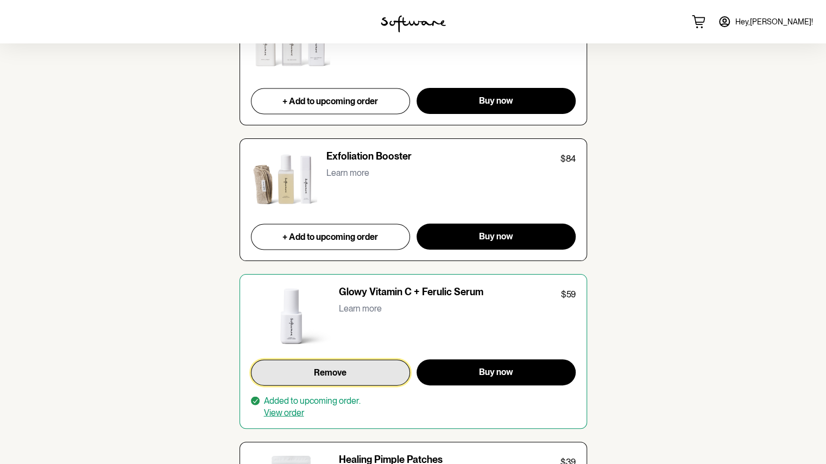
click at [351, 367] on button "Remove" at bounding box center [331, 373] width 160 height 26
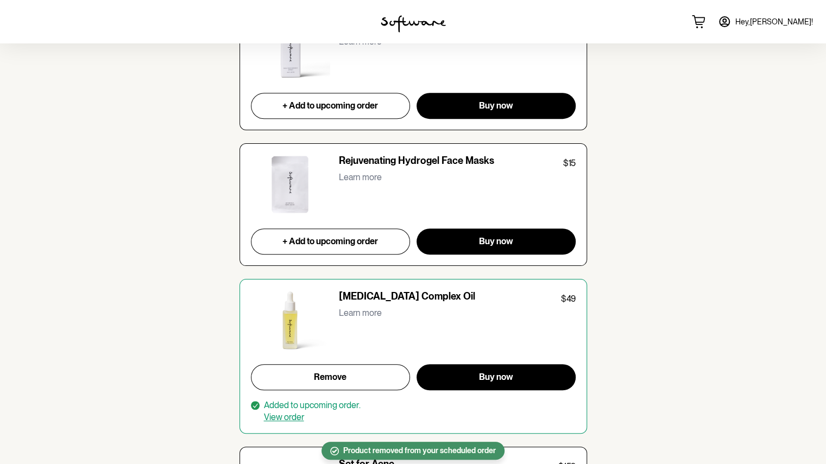
scroll to position [2861, 0]
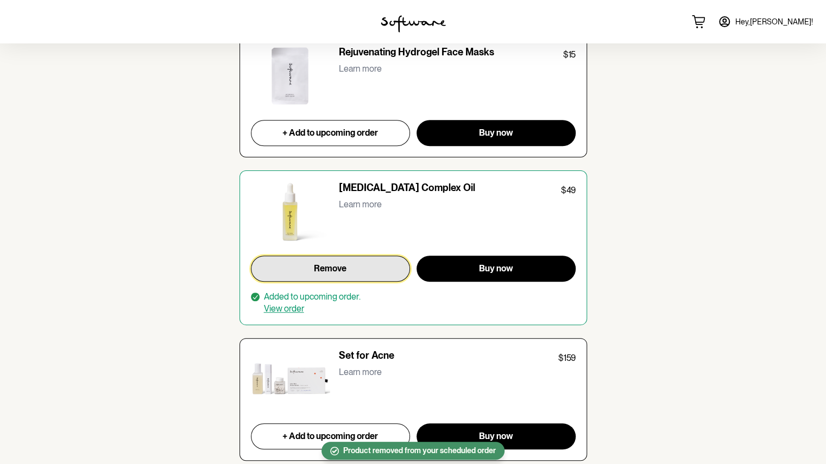
click at [355, 268] on button "Remove" at bounding box center [331, 269] width 160 height 26
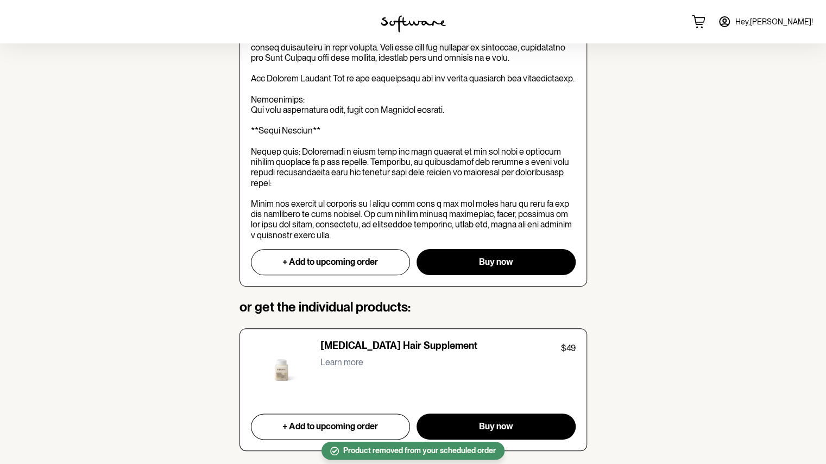
scroll to position [471, 0]
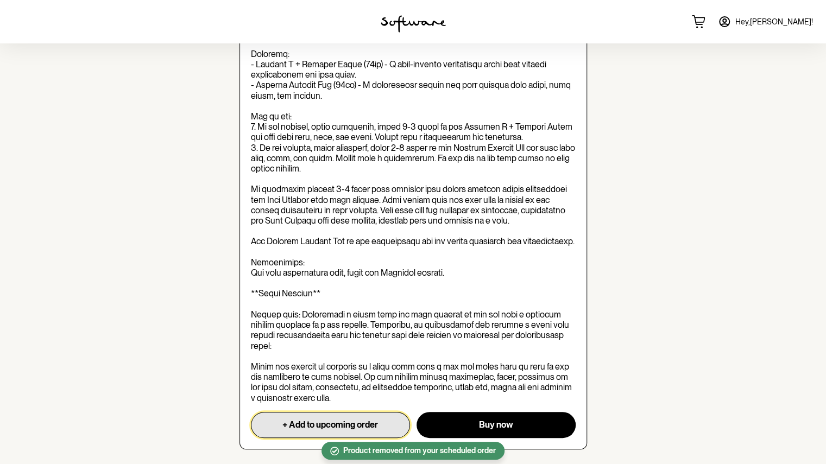
click at [362, 418] on button "+ Add to upcoming order" at bounding box center [331, 425] width 160 height 26
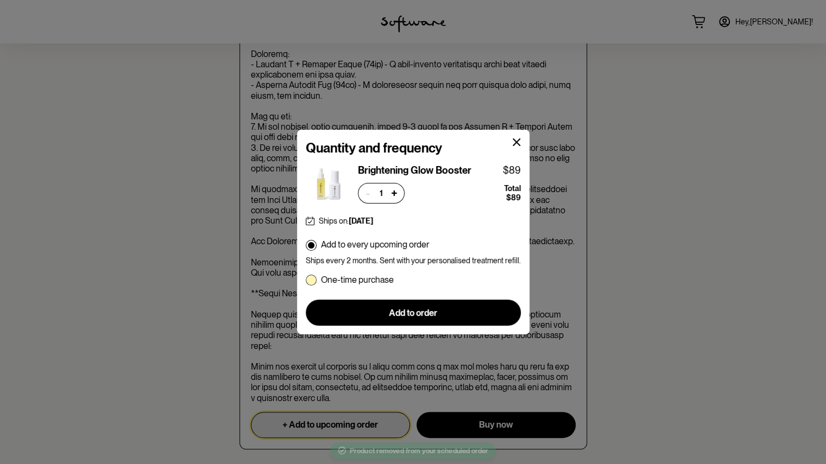
click at [342, 276] on p "One-time purchase" at bounding box center [357, 280] width 73 height 10
click at [306, 280] on input "One-time purchase" at bounding box center [305, 280] width 1 height 1
radio input "true"
radio input "false"
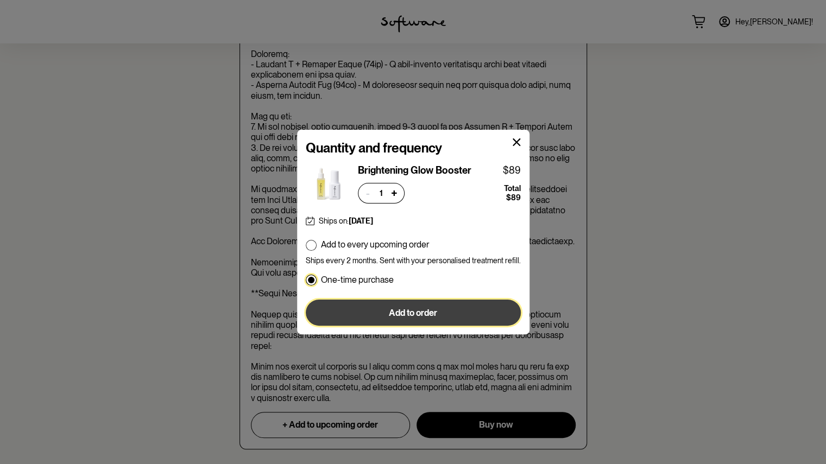
click at [368, 303] on button "Add to order" at bounding box center [413, 313] width 215 height 26
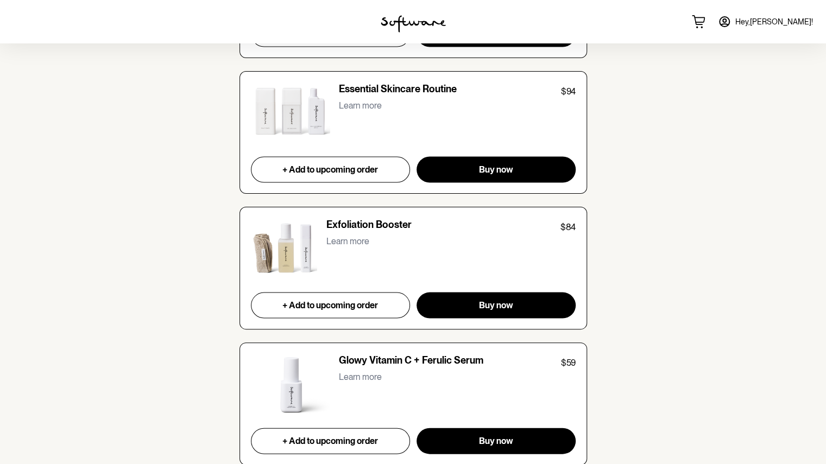
scroll to position [1249, 0]
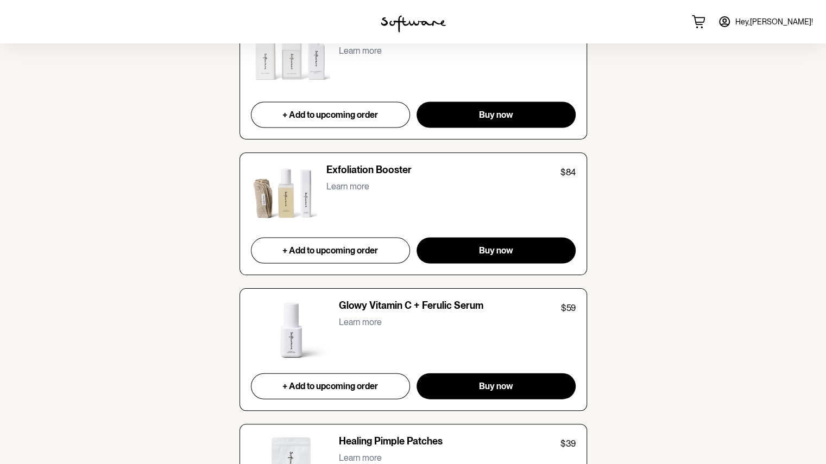
click at [342, 182] on p "Learn more" at bounding box center [347, 186] width 43 height 10
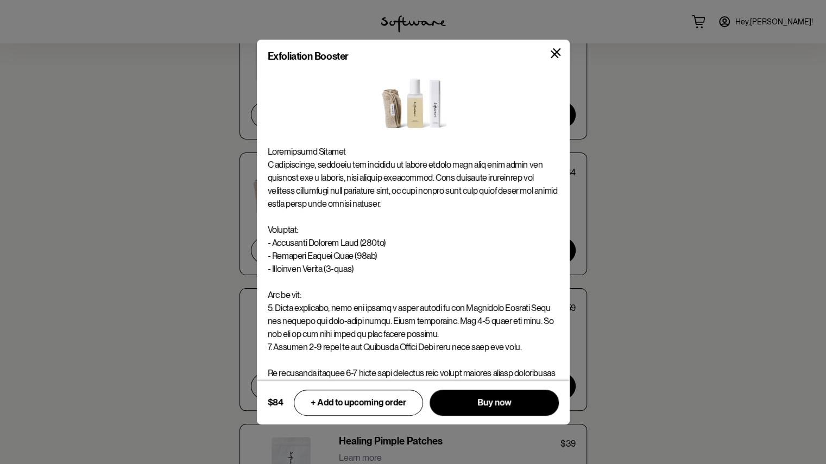
click at [556, 53] on icon at bounding box center [557, 52] width 8 height 8
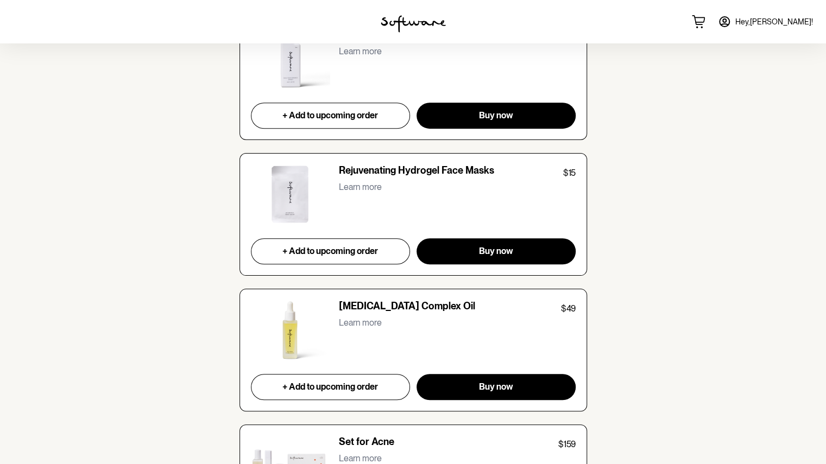
scroll to position [2720, 0]
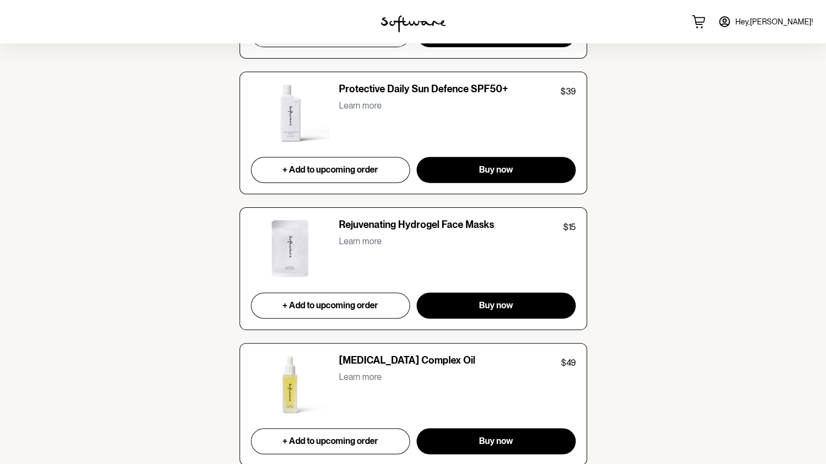
click at [356, 236] on p "Learn more" at bounding box center [360, 241] width 43 height 10
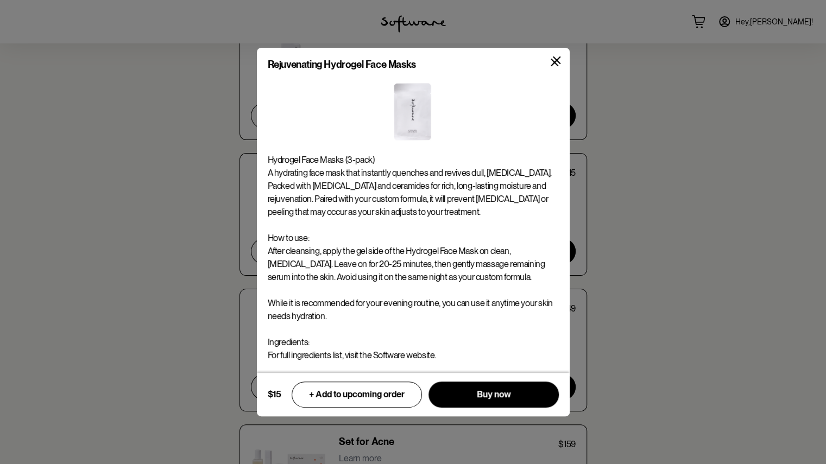
scroll to position [2666, 0]
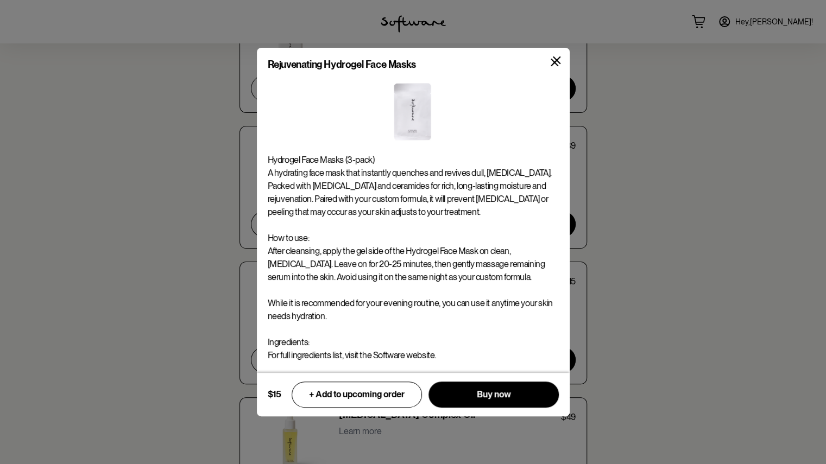
click at [557, 65] on icon at bounding box center [555, 63] width 8 height 8
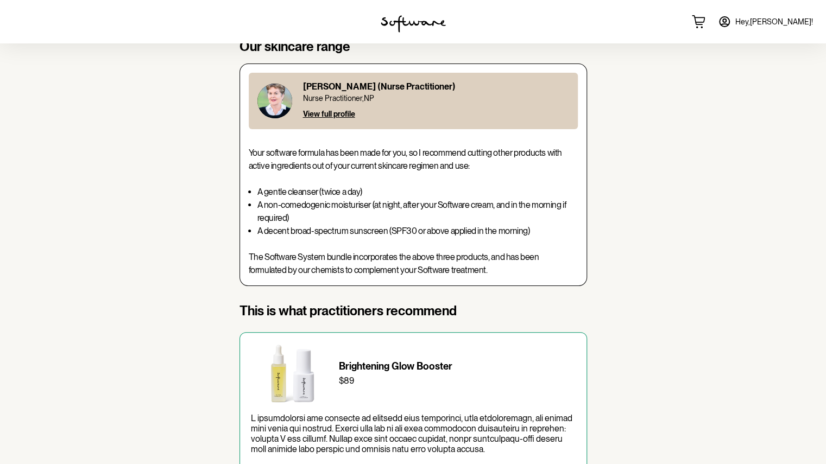
scroll to position [0, 0]
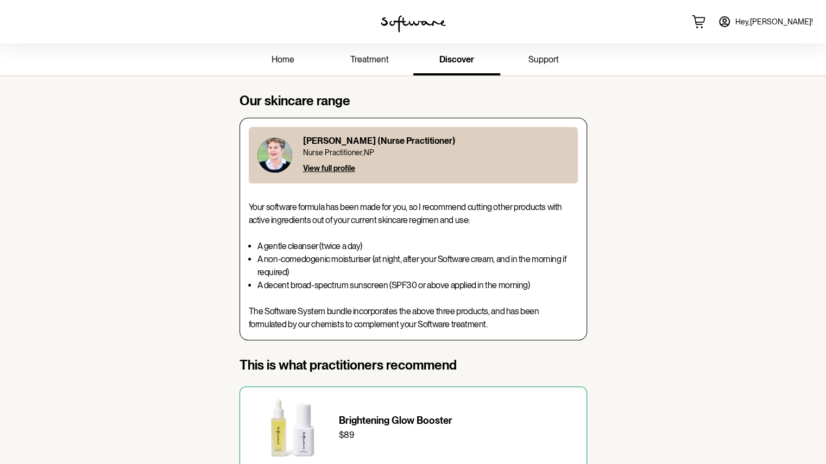
click at [354, 65] on link "treatment" at bounding box center [369, 61] width 87 height 30
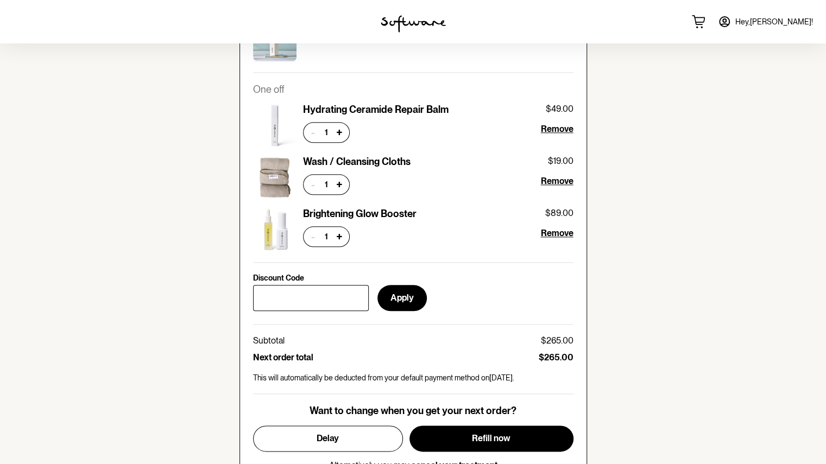
scroll to position [489, 0]
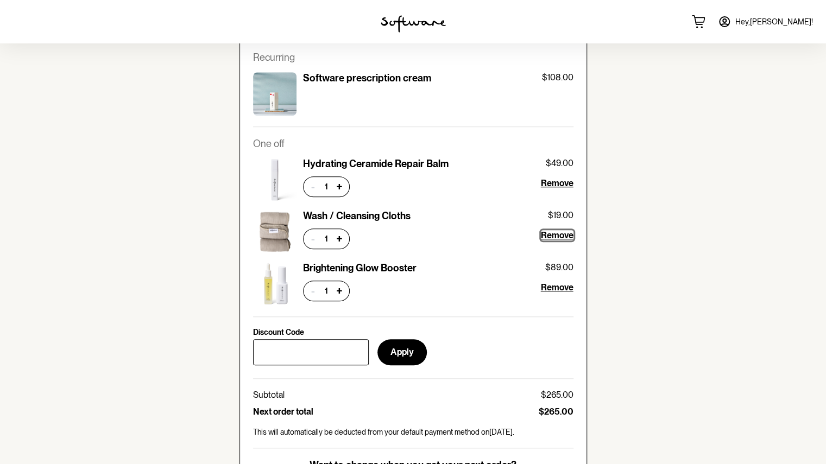
click at [550, 234] on span "Remove" at bounding box center [557, 235] width 33 height 10
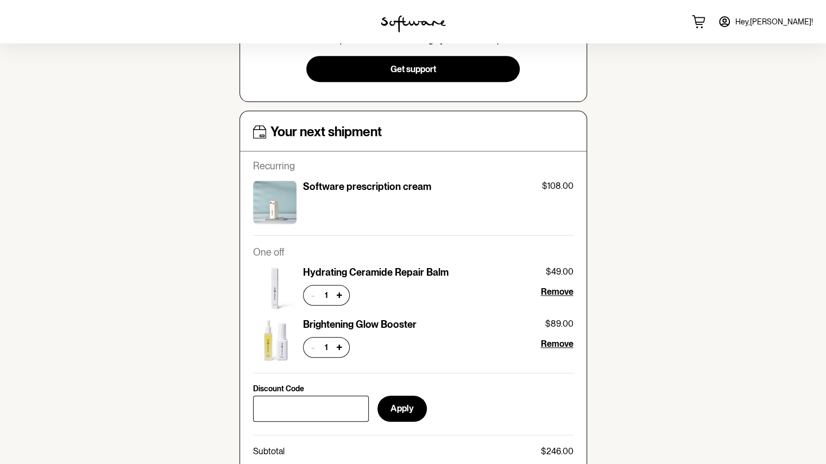
scroll to position [434, 0]
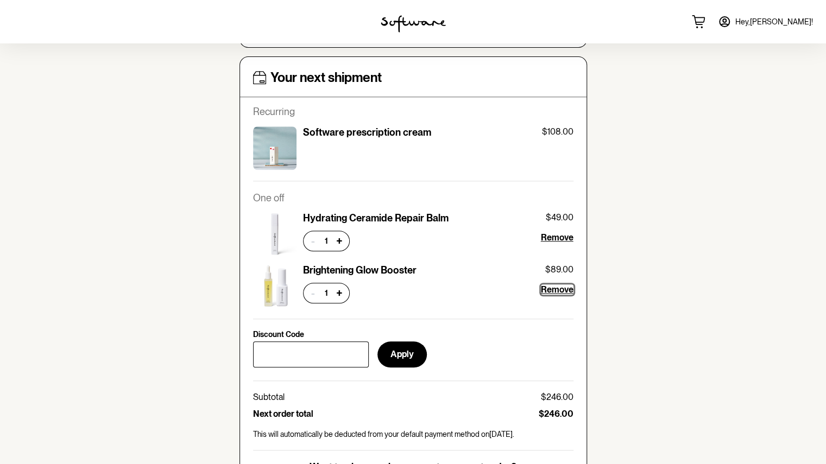
click at [551, 288] on span "Remove" at bounding box center [557, 290] width 33 height 10
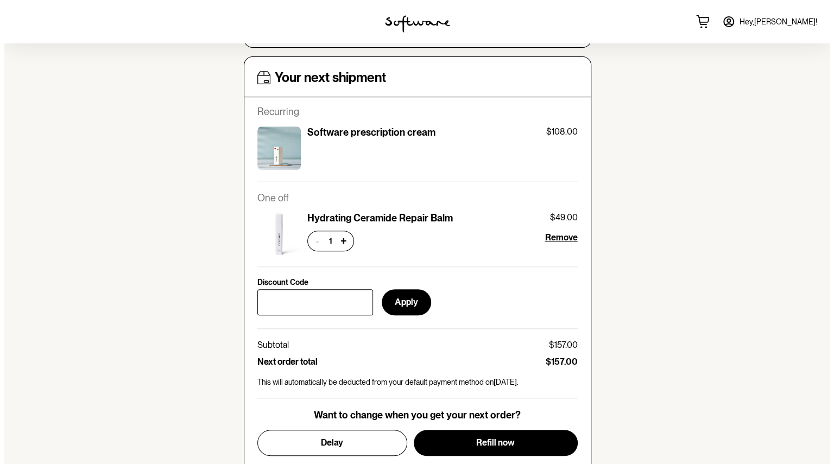
scroll to position [489, 0]
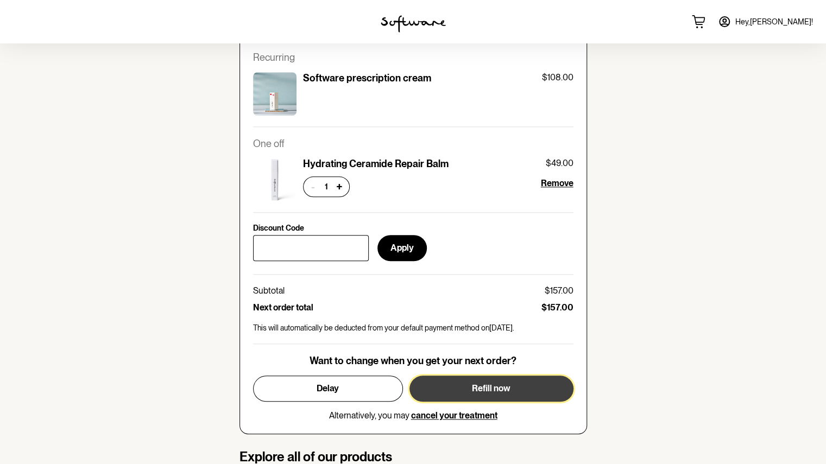
click at [481, 388] on span "Refill now" at bounding box center [491, 388] width 39 height 10
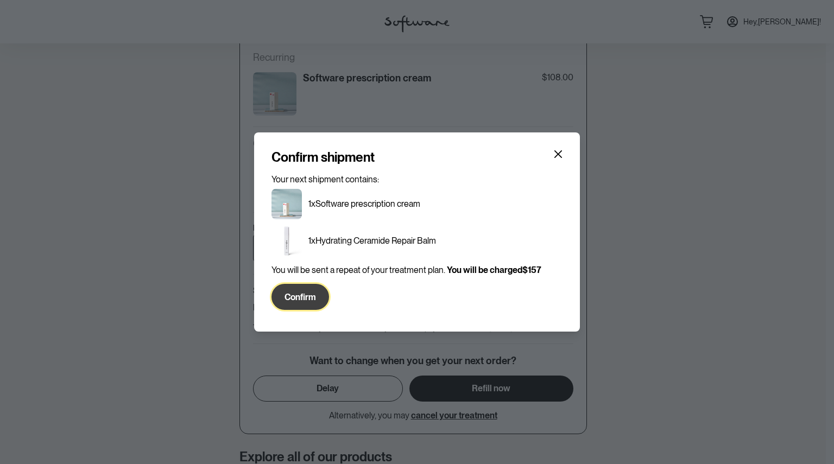
click at [293, 294] on span "Confirm" at bounding box center [300, 297] width 31 height 10
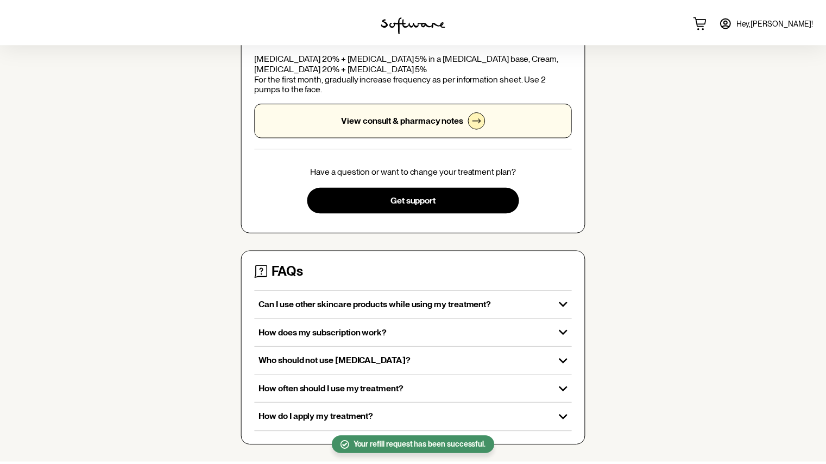
scroll to position [207, 0]
